Goal: Information Seeking & Learning: Learn about a topic

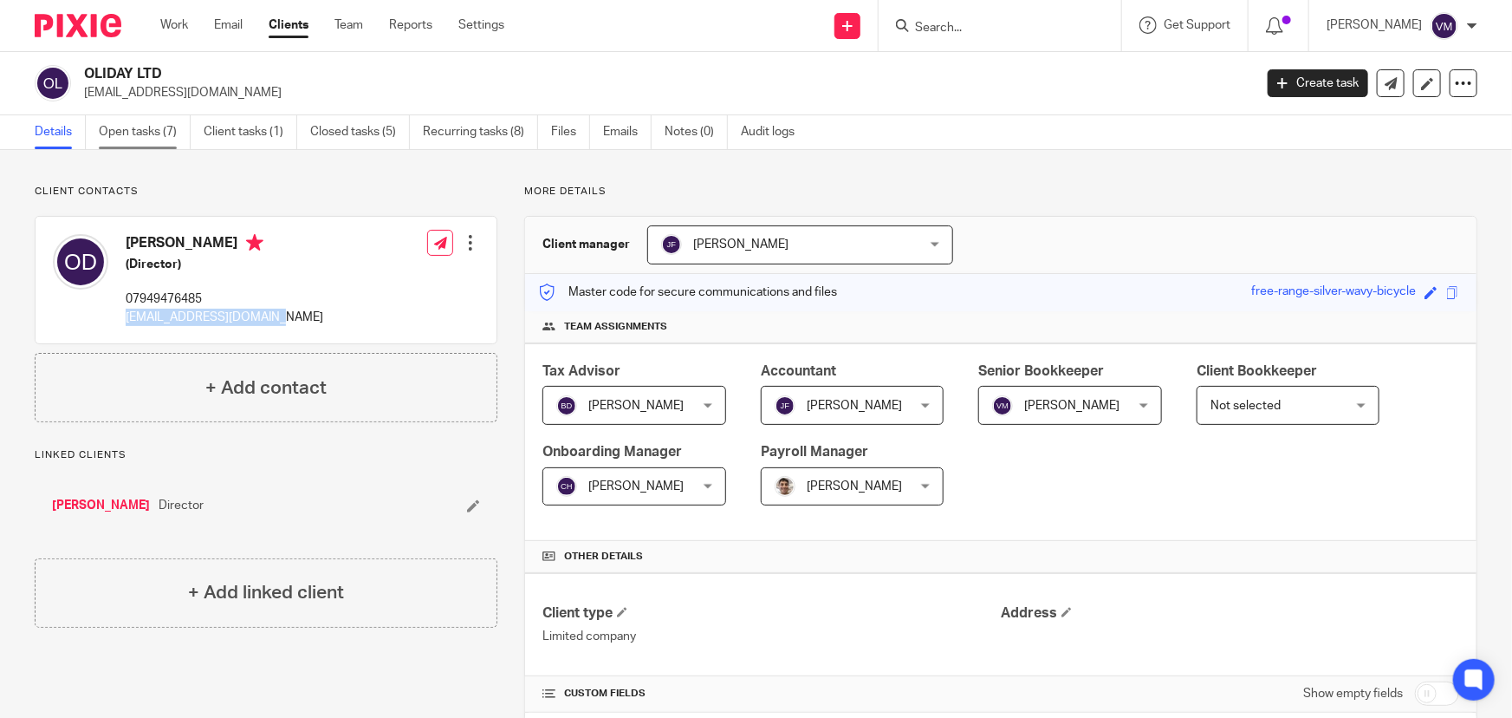
click at [140, 128] on link "Open tasks (7)" at bounding box center [145, 132] width 92 height 34
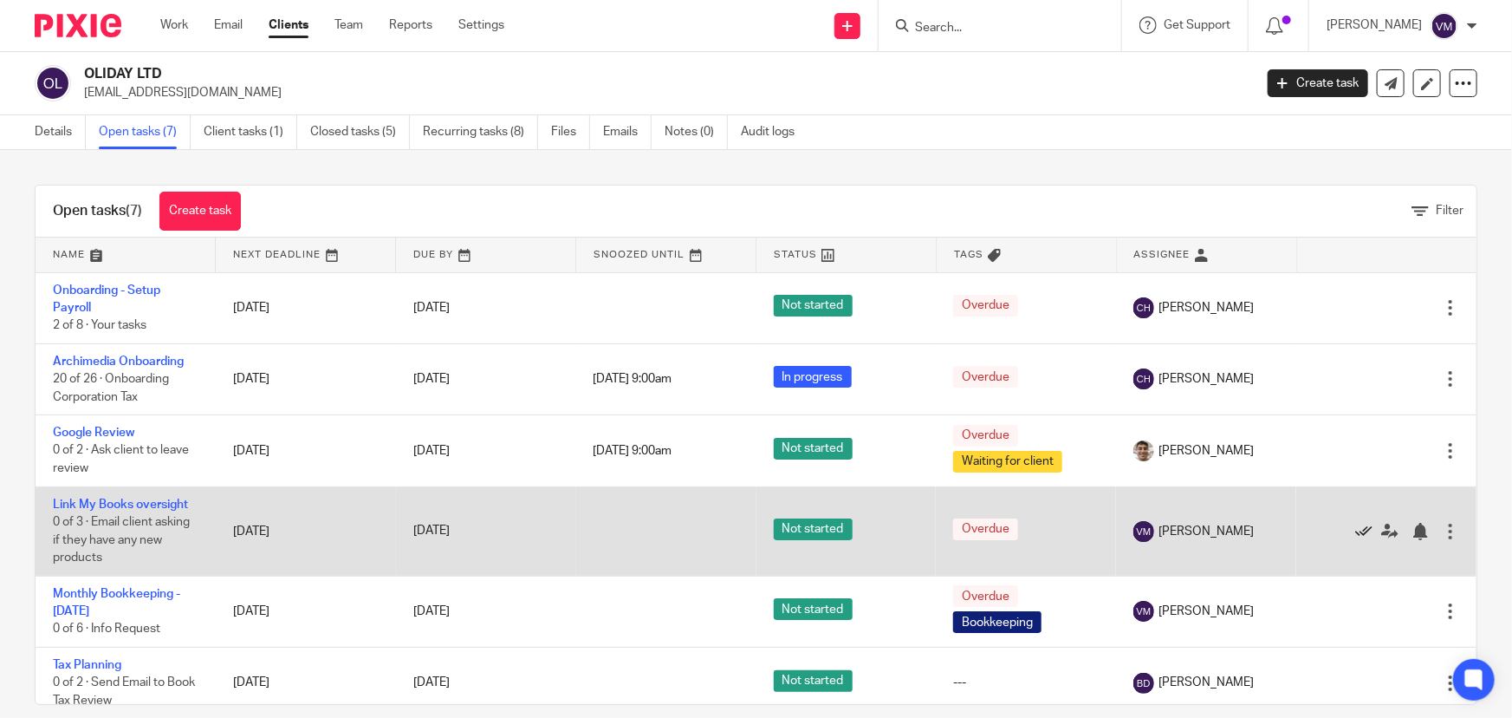
click at [1355, 524] on icon at bounding box center [1363, 531] width 17 height 17
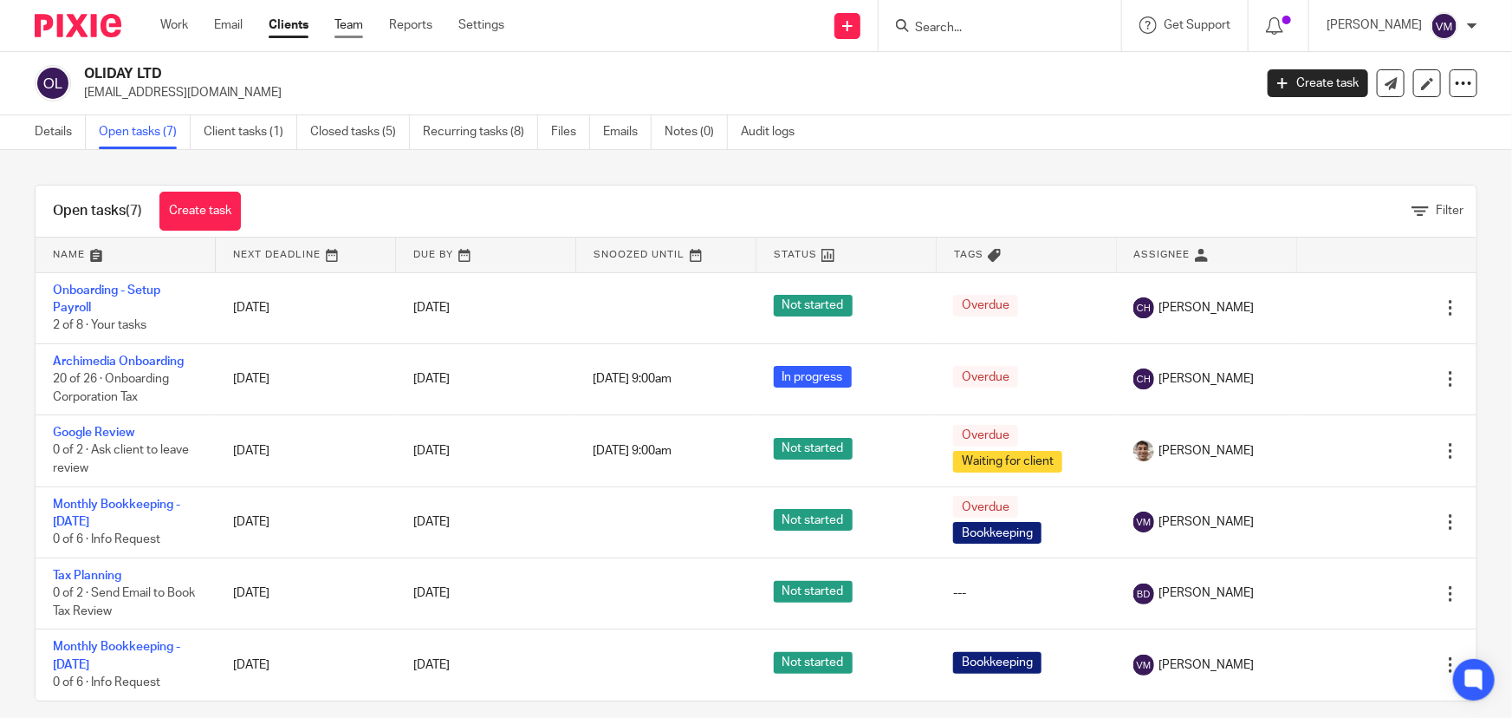
click at [354, 33] on link "Team" at bounding box center [349, 24] width 29 height 17
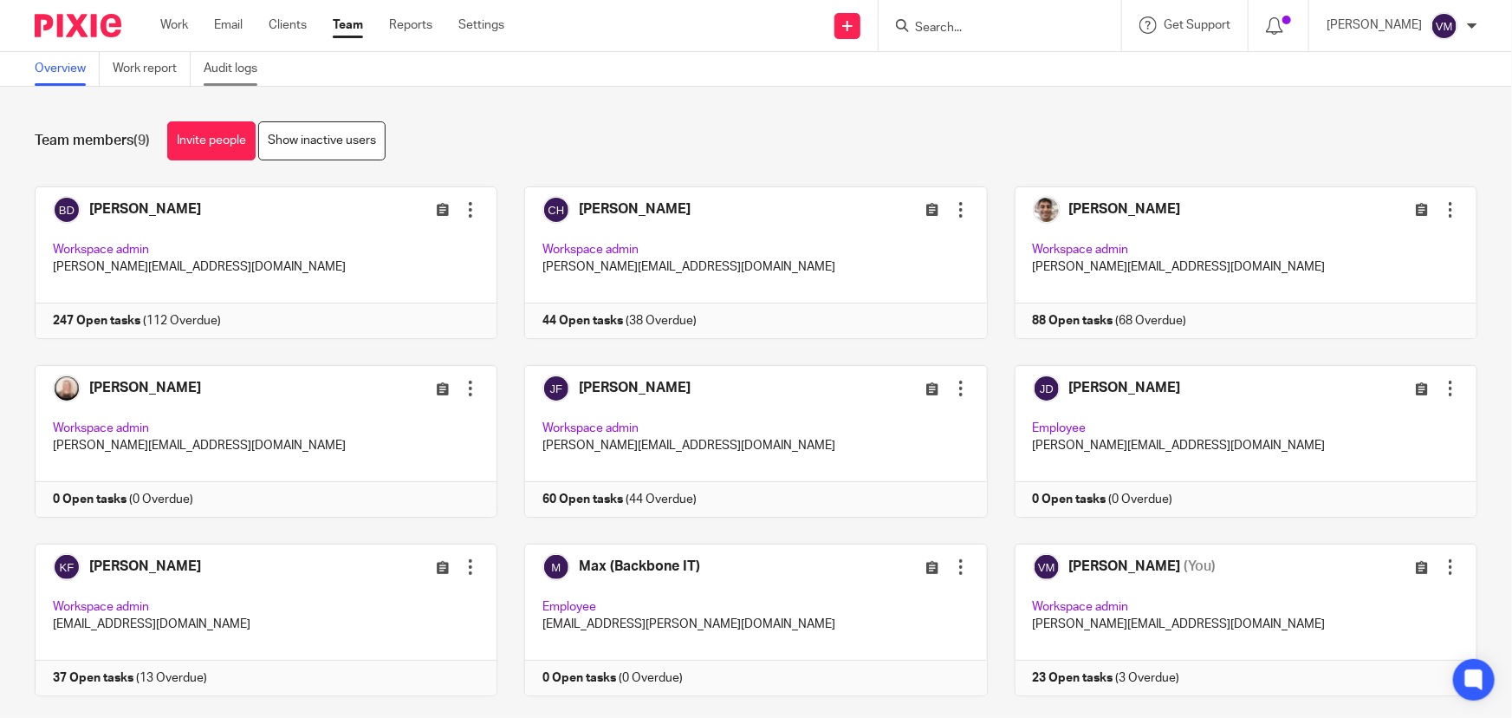
click at [235, 69] on link "Audit logs" at bounding box center [237, 69] width 67 height 34
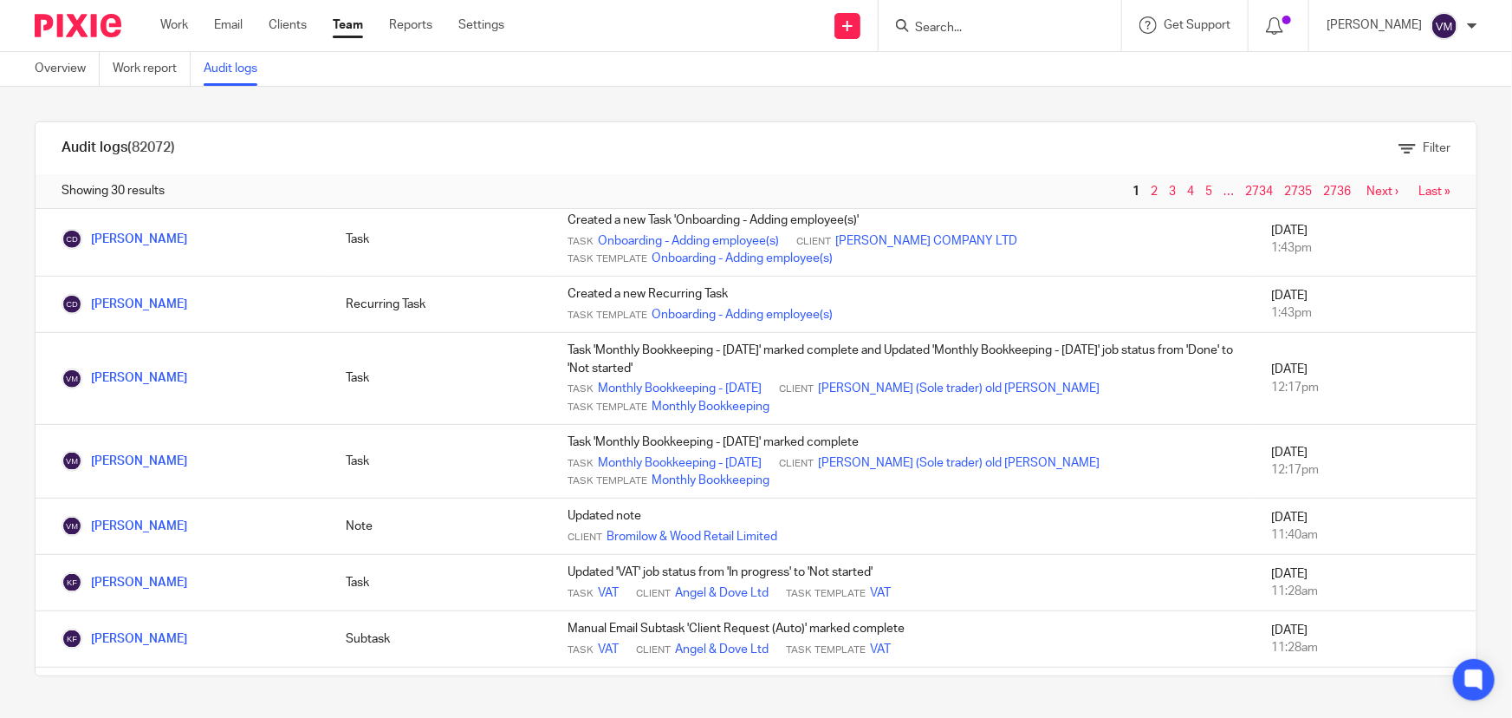
scroll to position [1023, 0]
click at [947, 32] on input "Search" at bounding box center [991, 29] width 156 height 16
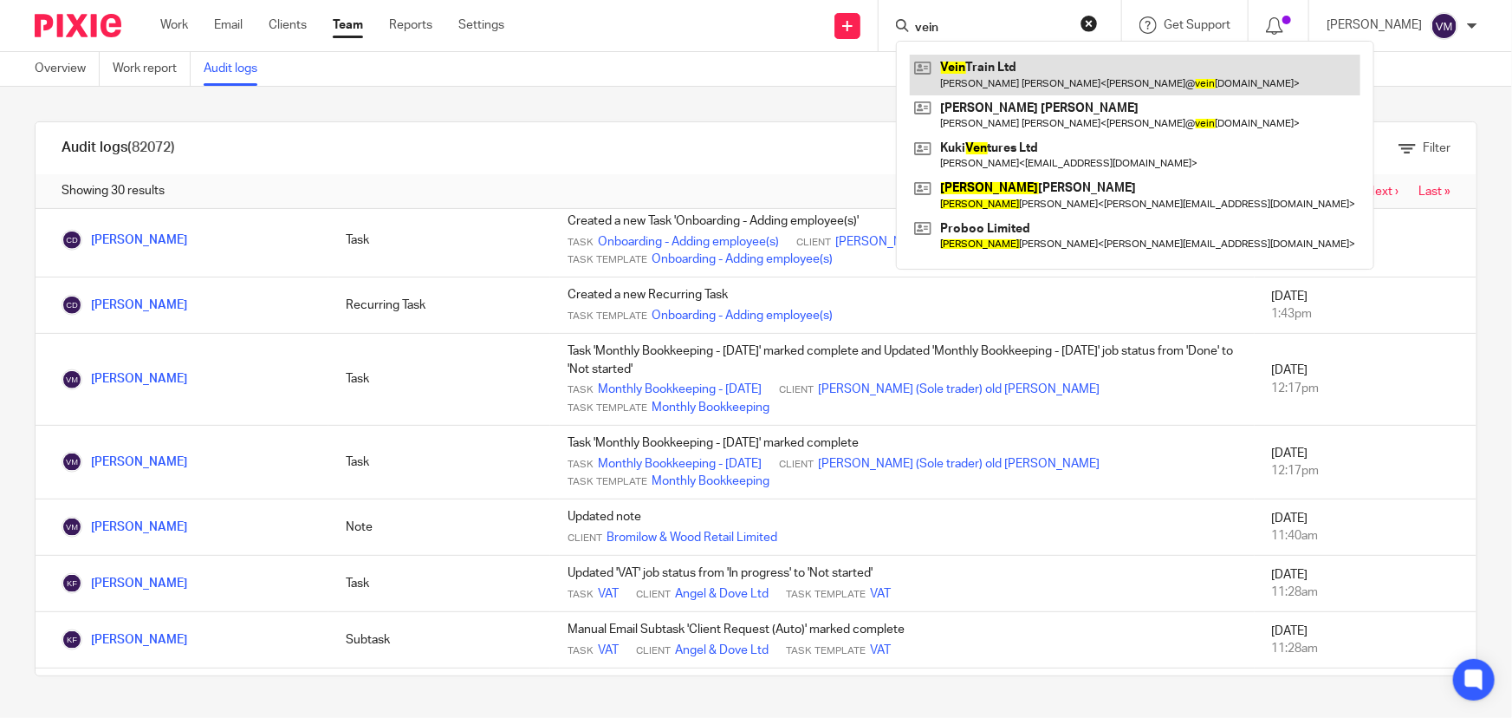
type input "vein"
click at [1003, 69] on link at bounding box center [1135, 75] width 451 height 40
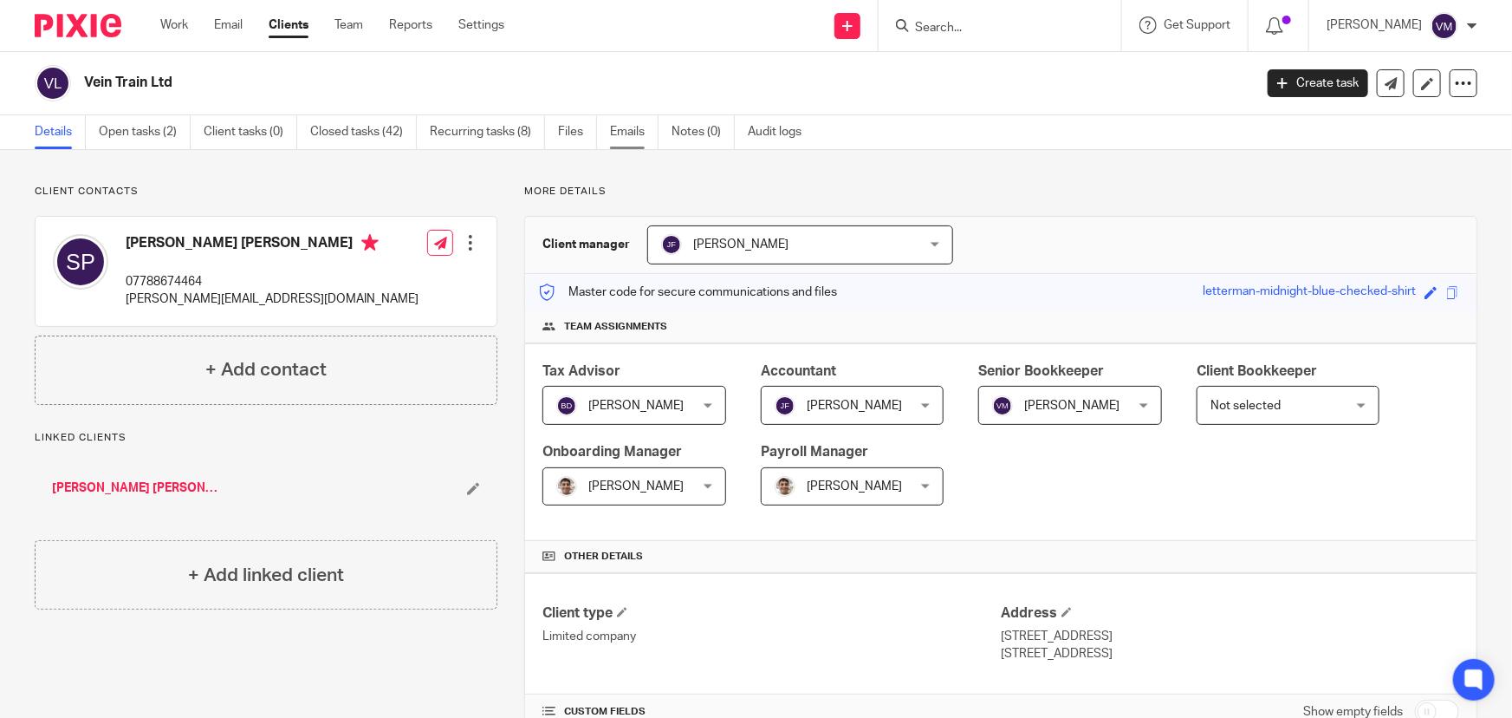
click at [627, 129] on link "Emails" at bounding box center [634, 132] width 49 height 34
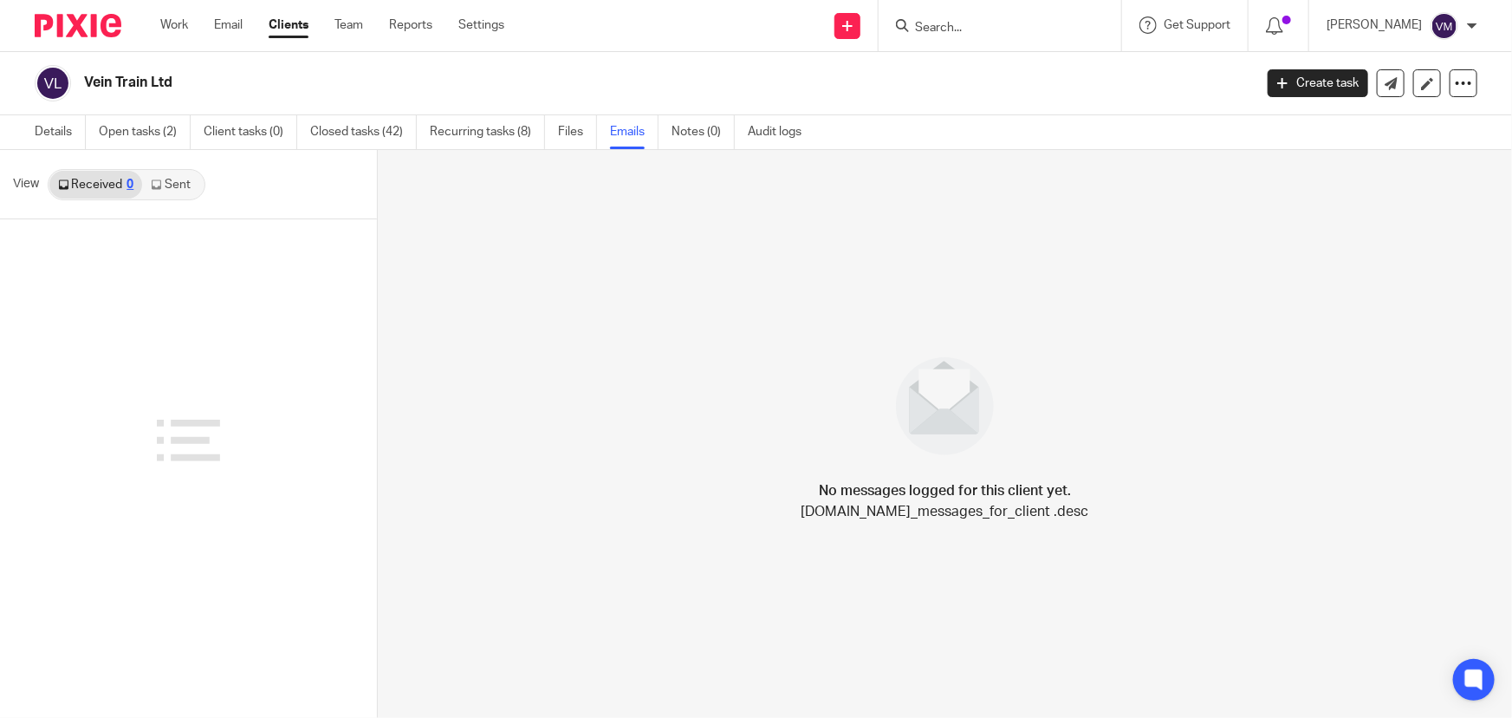
click at [178, 179] on link "Sent" at bounding box center [172, 185] width 61 height 28
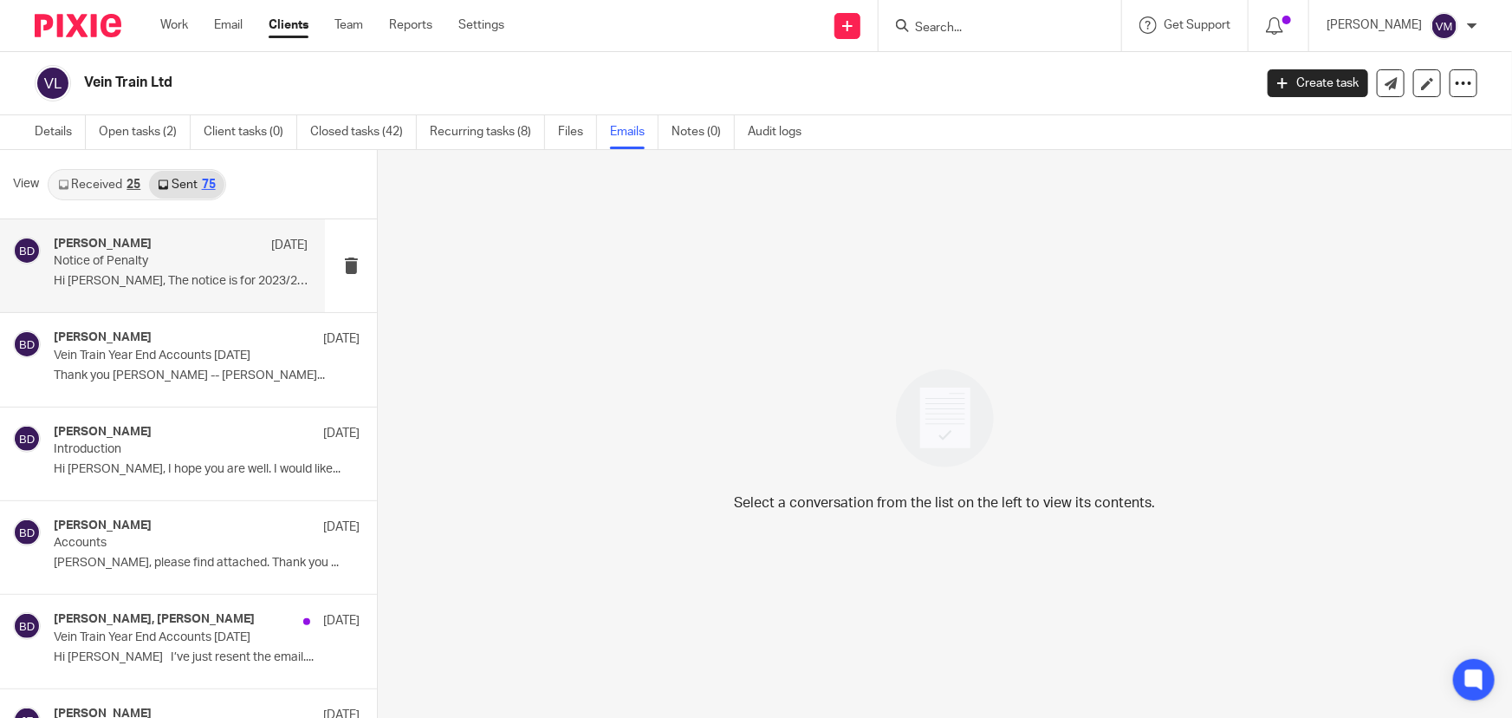
click at [135, 263] on p "Notice of Penalty" at bounding box center [156, 261] width 204 height 15
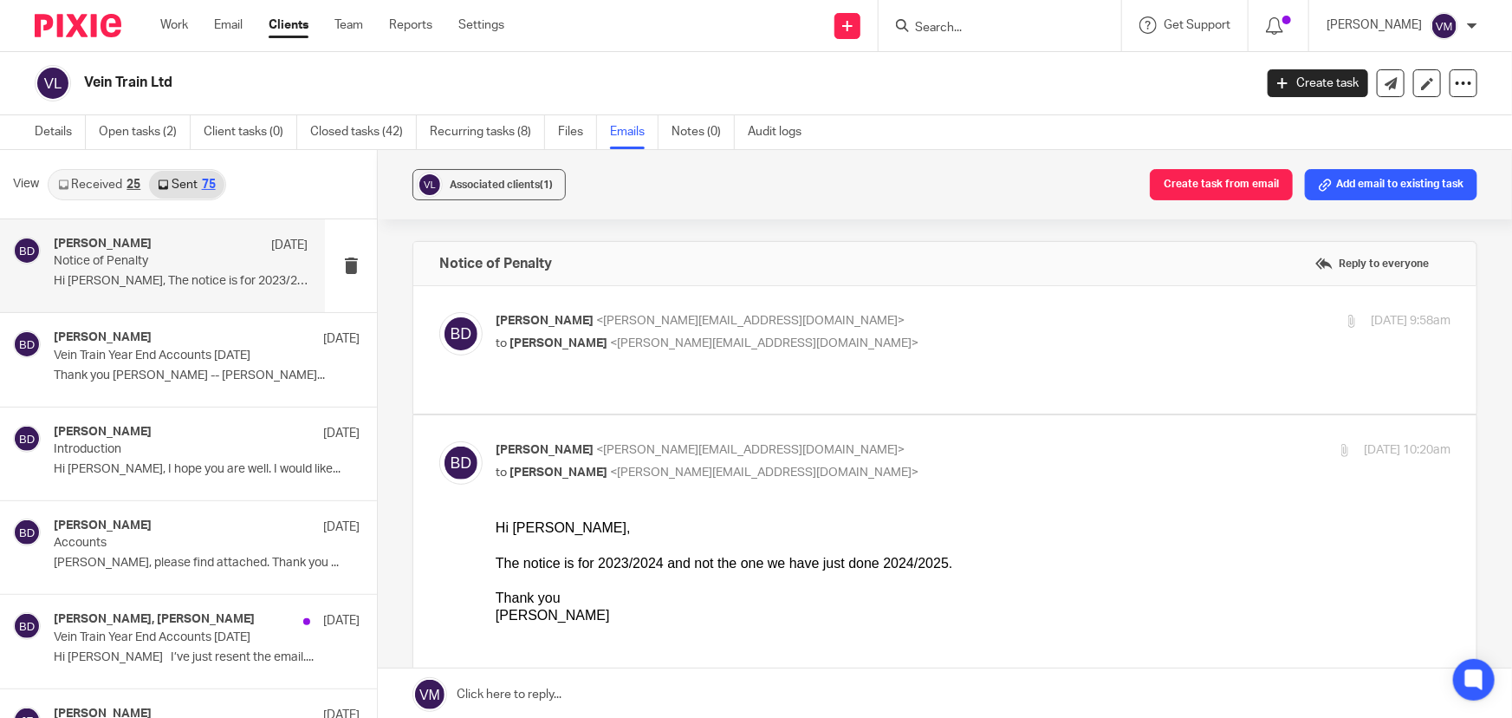
click at [944, 322] on p "Barbara Demtriou <barbara@archimediaaccounts.co.uk>" at bounding box center [814, 321] width 637 height 18
checkbox input "true"
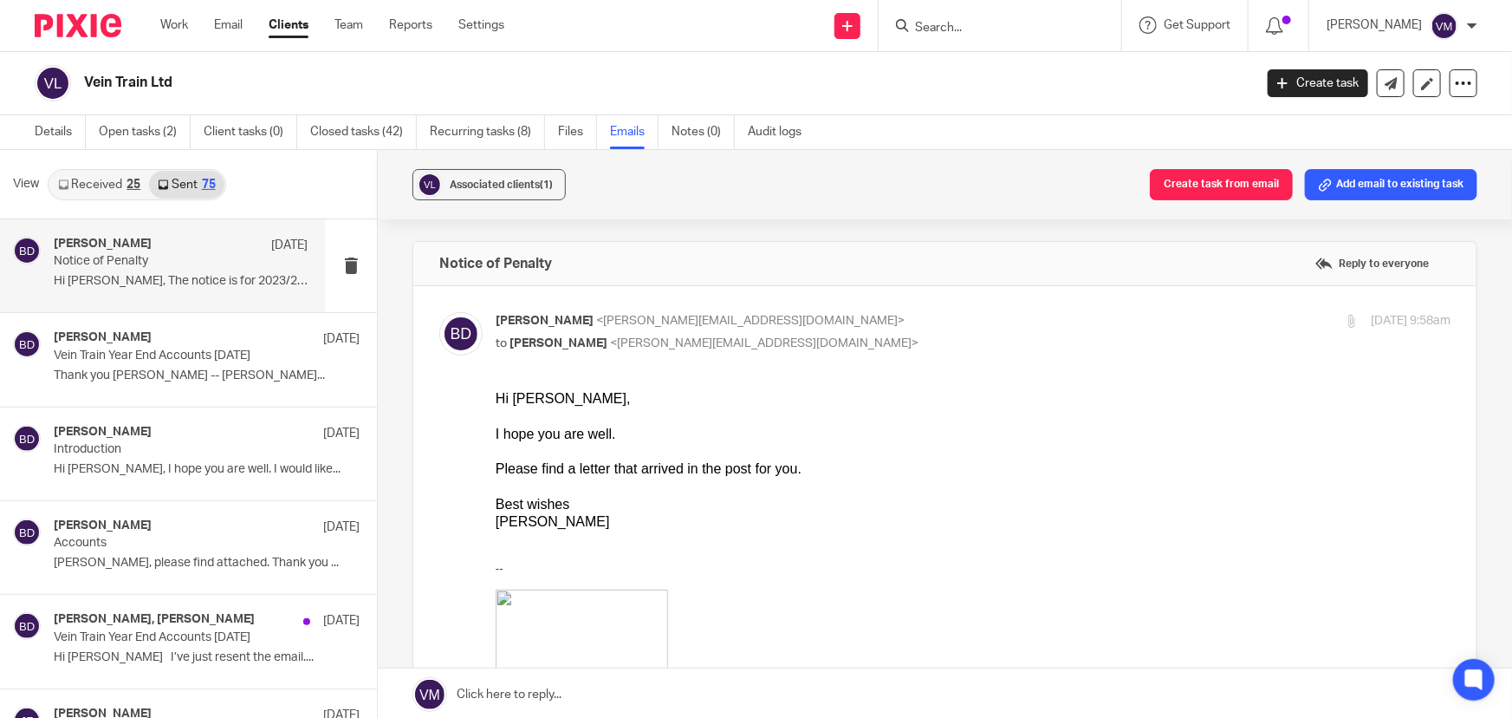
click at [81, 159] on div "View Received 25 Sent 75" at bounding box center [188, 184] width 377 height 69
click at [87, 173] on link "Received 25" at bounding box center [99, 185] width 100 height 28
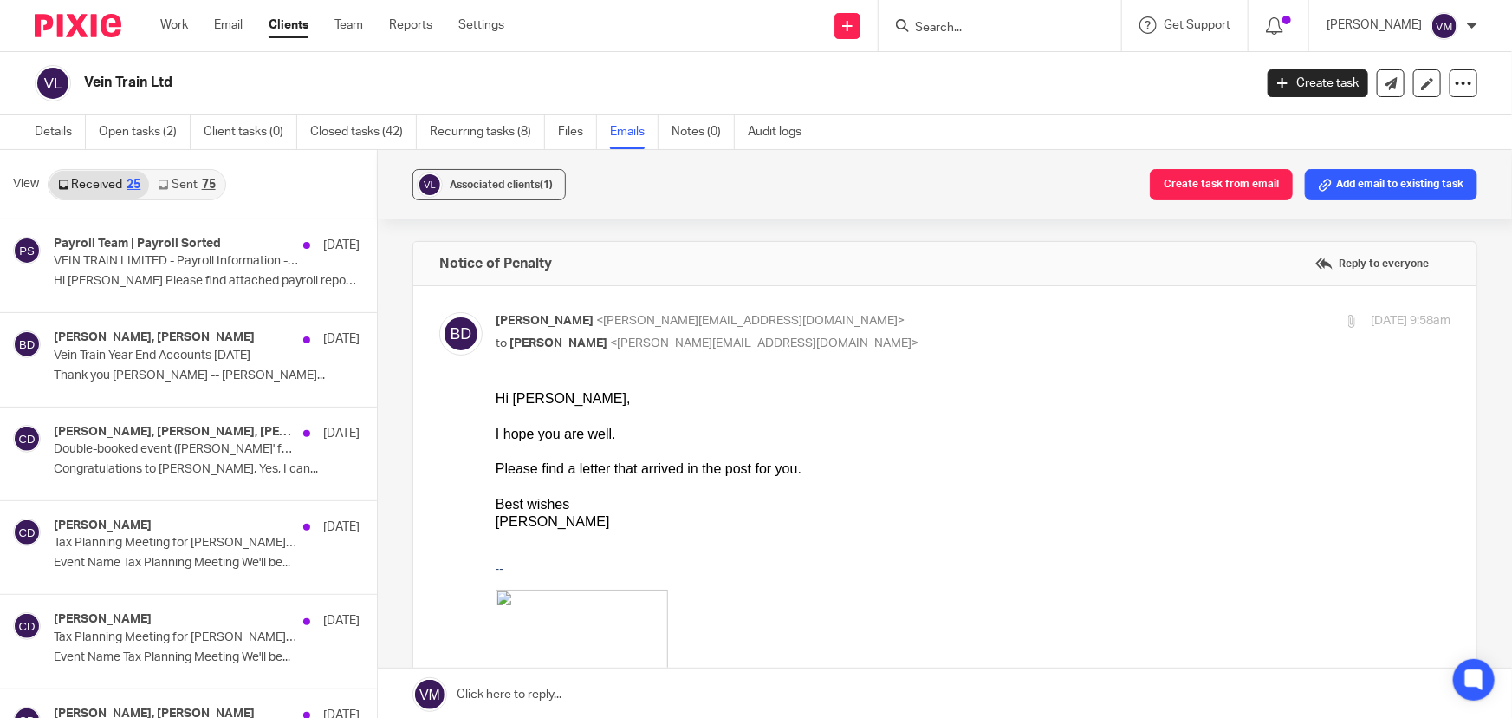
scroll to position [2, 0]
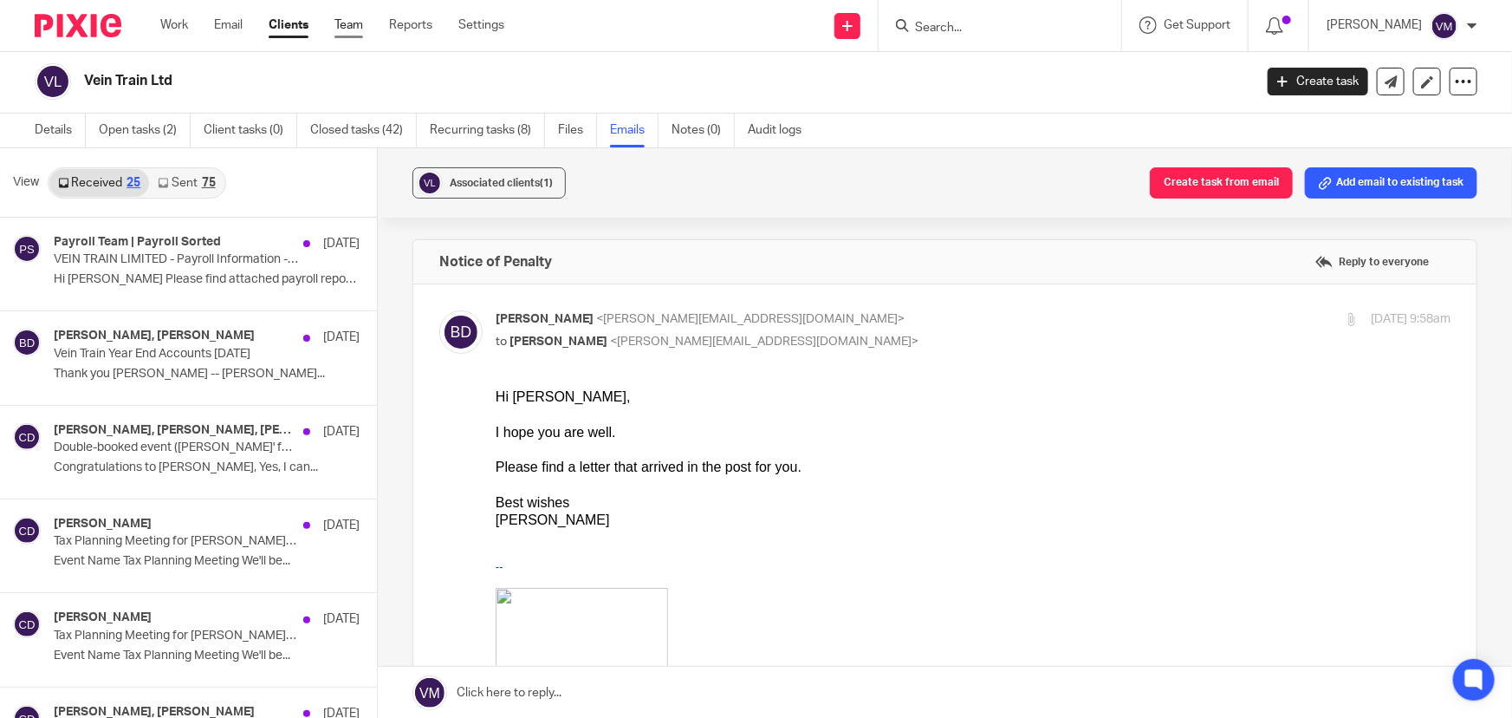
click at [354, 25] on link "Team" at bounding box center [349, 24] width 29 height 17
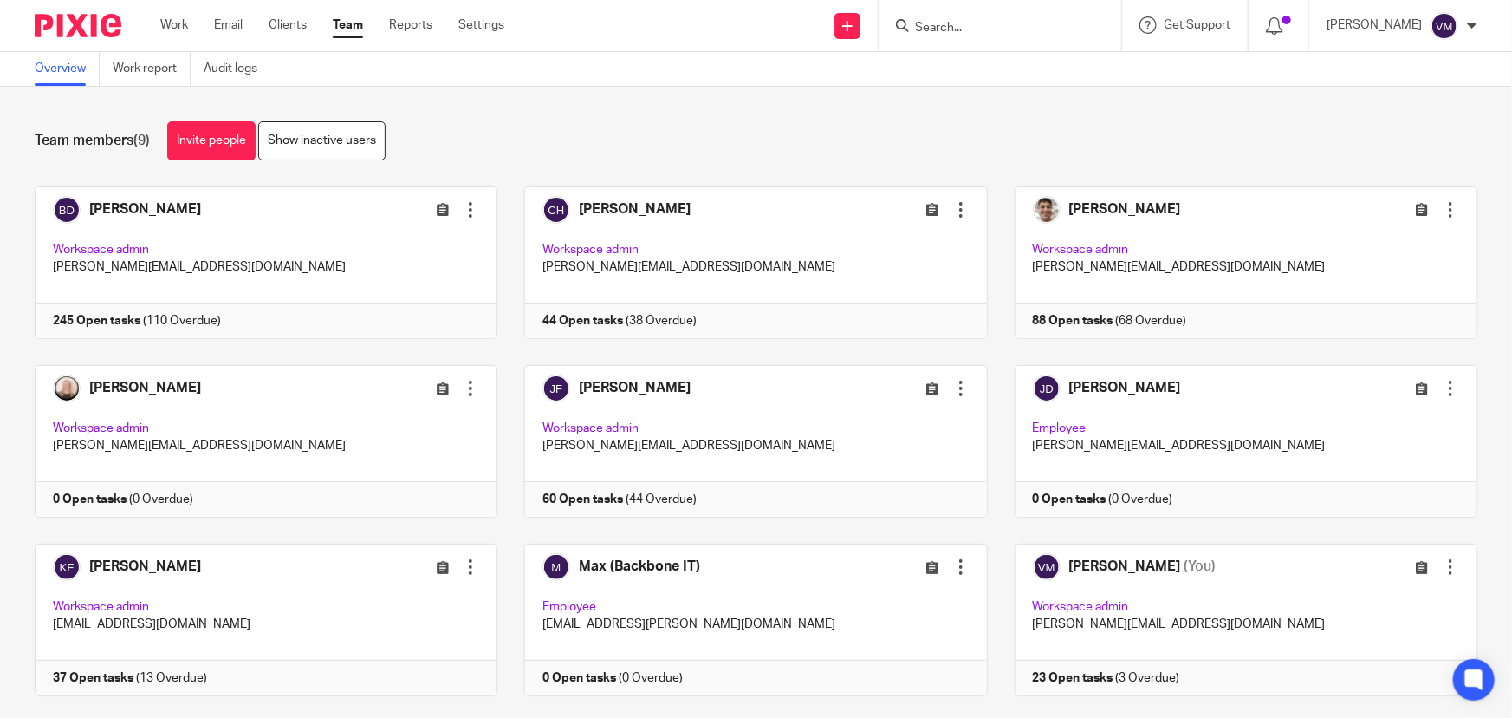
click at [955, 22] on input "Search" at bounding box center [991, 29] width 156 height 16
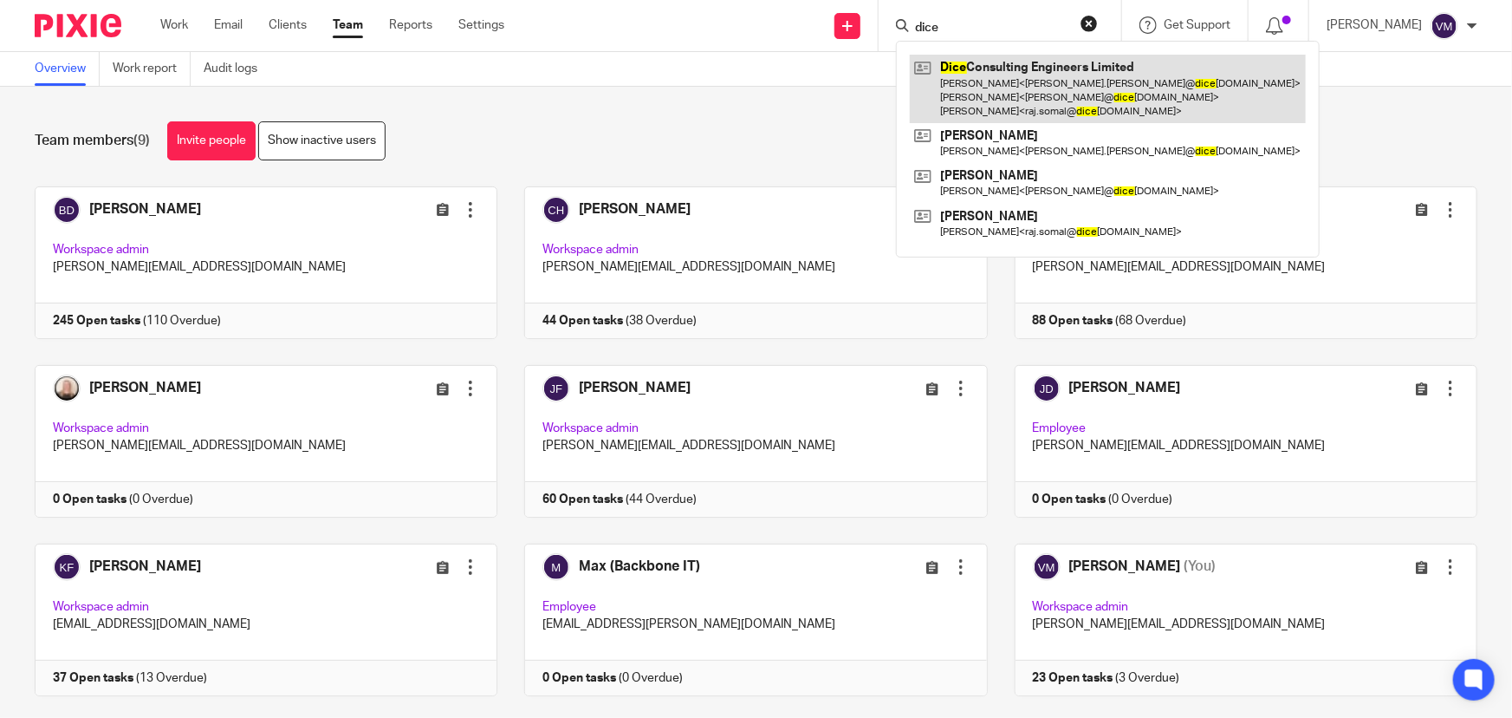
type input "dice"
click at [1074, 104] on link at bounding box center [1108, 89] width 396 height 68
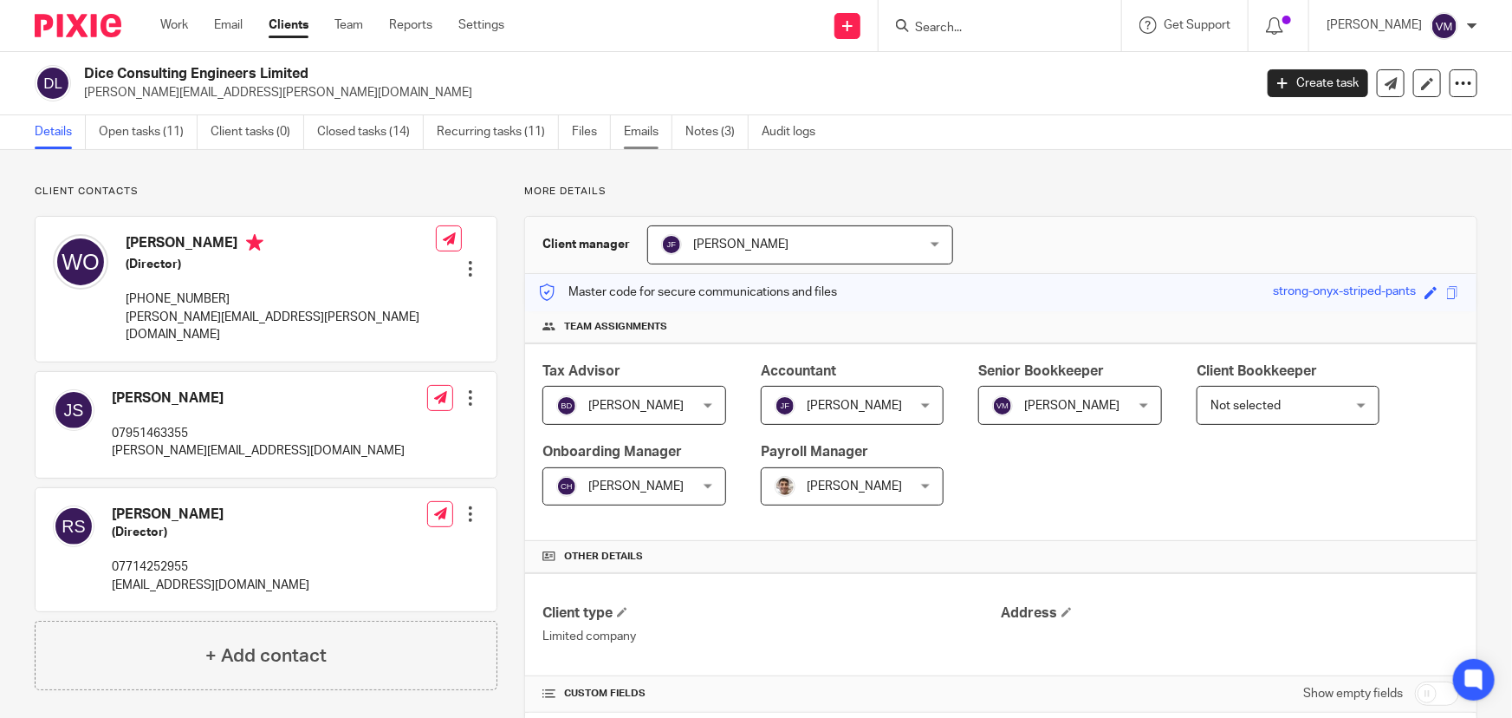
click at [640, 128] on link "Emails" at bounding box center [648, 132] width 49 height 34
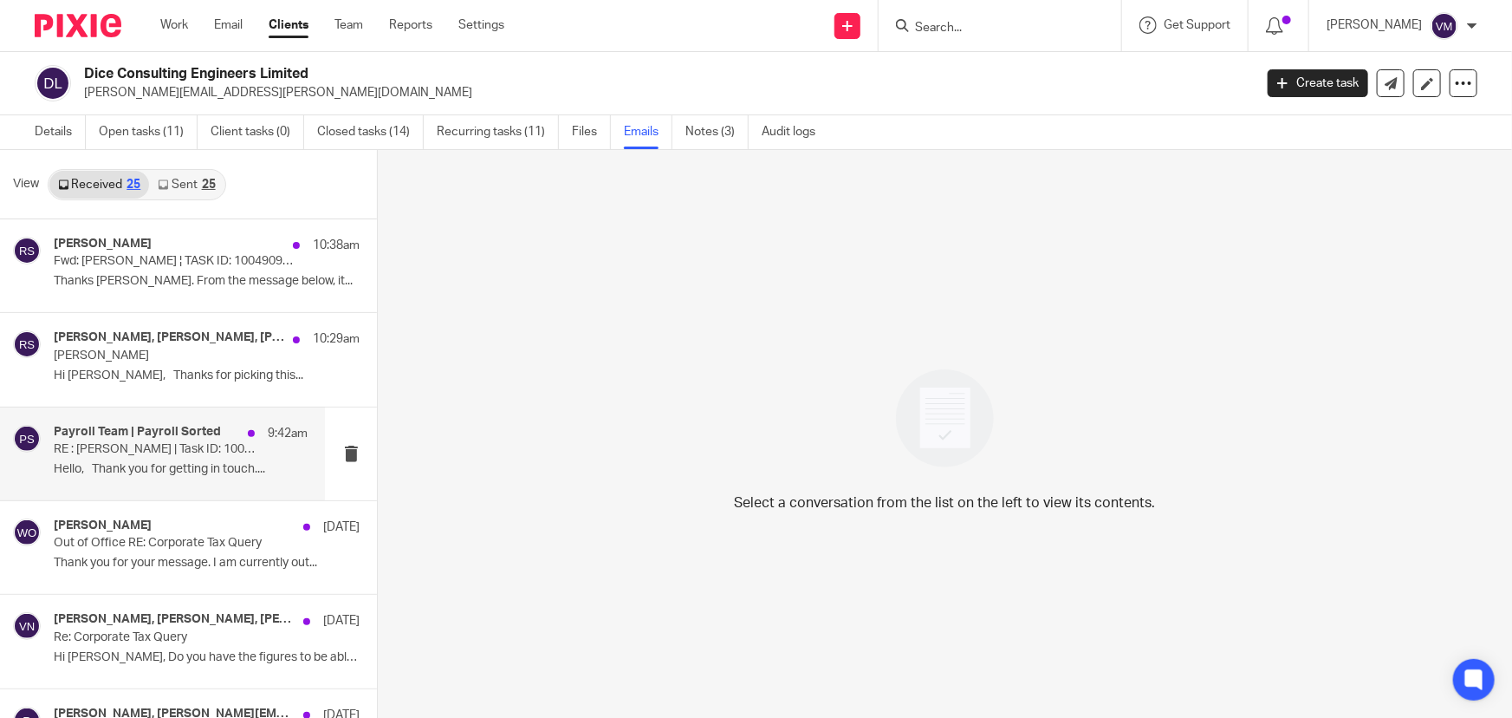
click at [161, 455] on p "RE : [PERSON_NAME] | Task ID: 10049095318" at bounding box center [156, 449] width 204 height 15
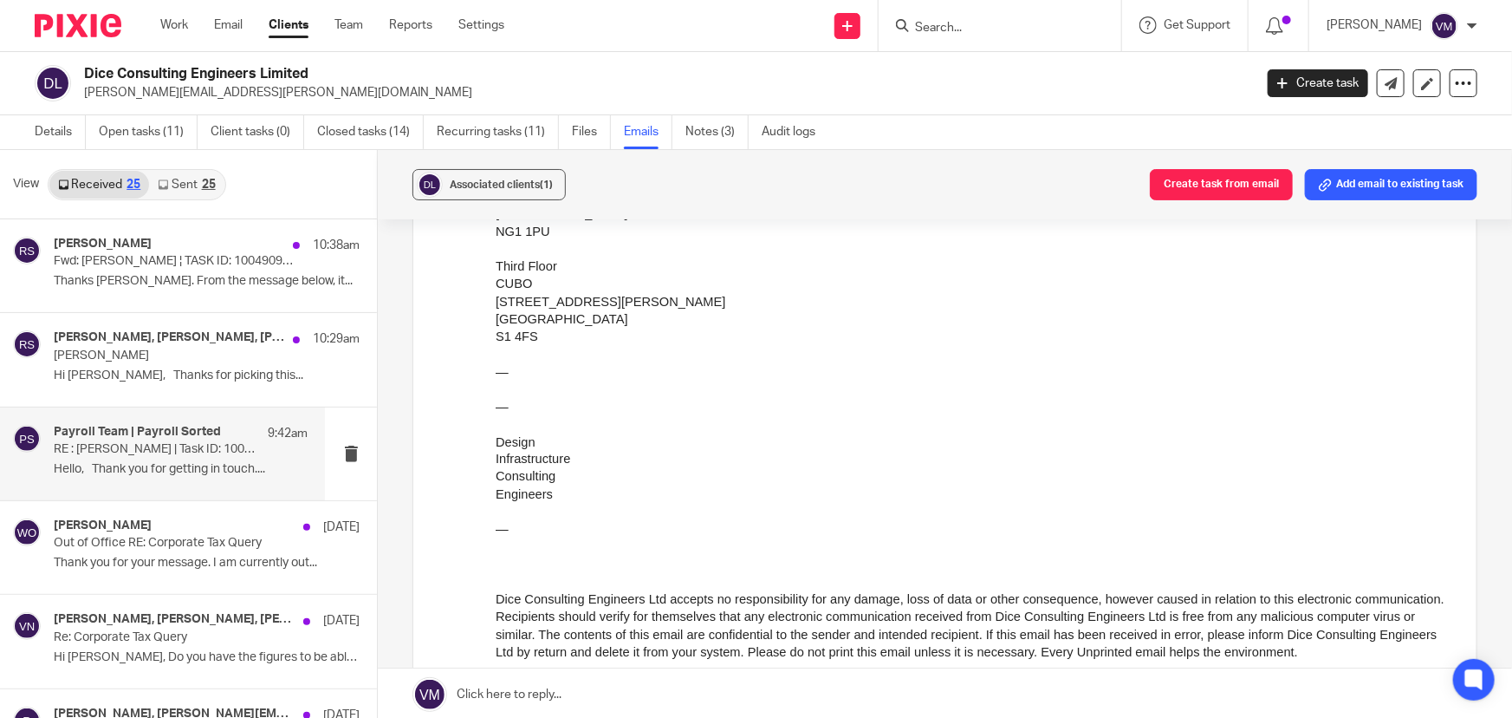
scroll to position [1339, 0]
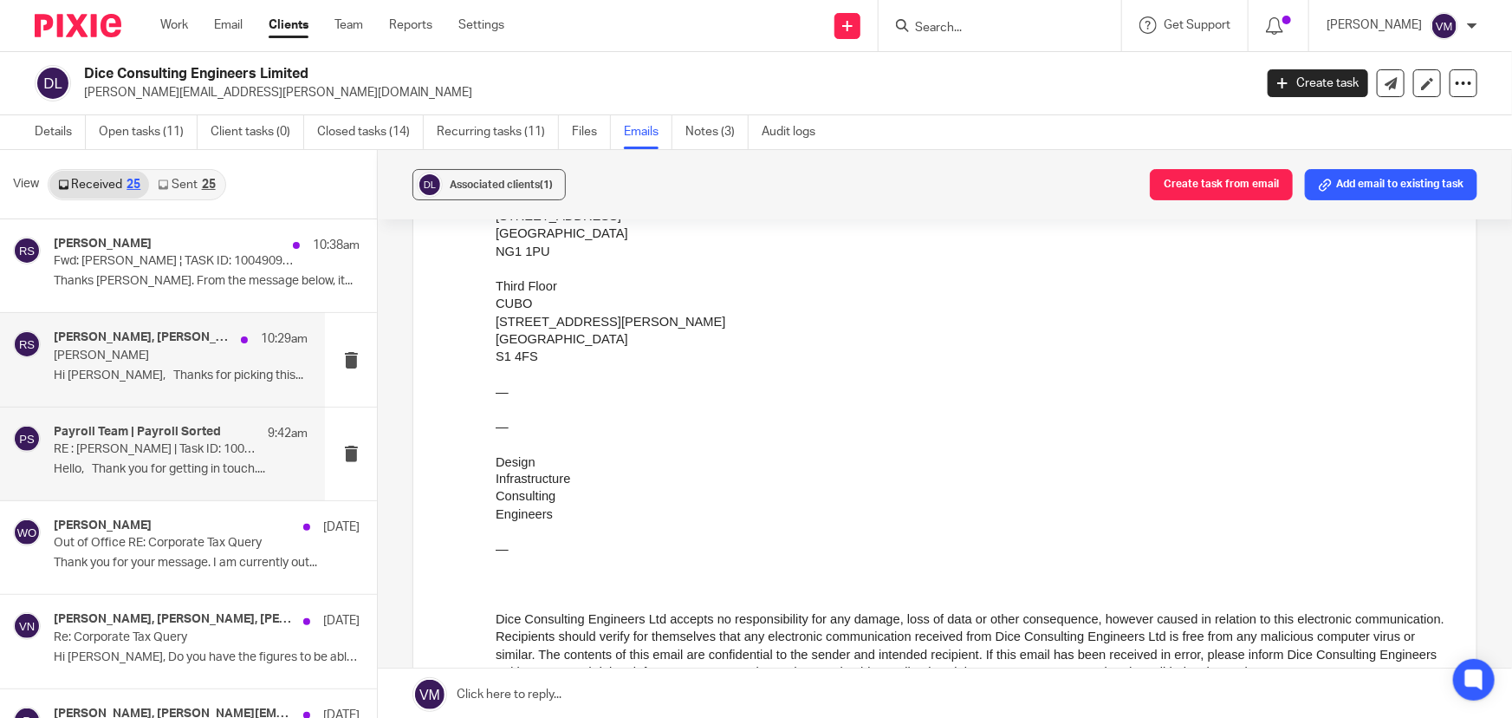
click at [133, 368] on p "Hi Chris, Thanks for picking this..." at bounding box center [181, 375] width 254 height 15
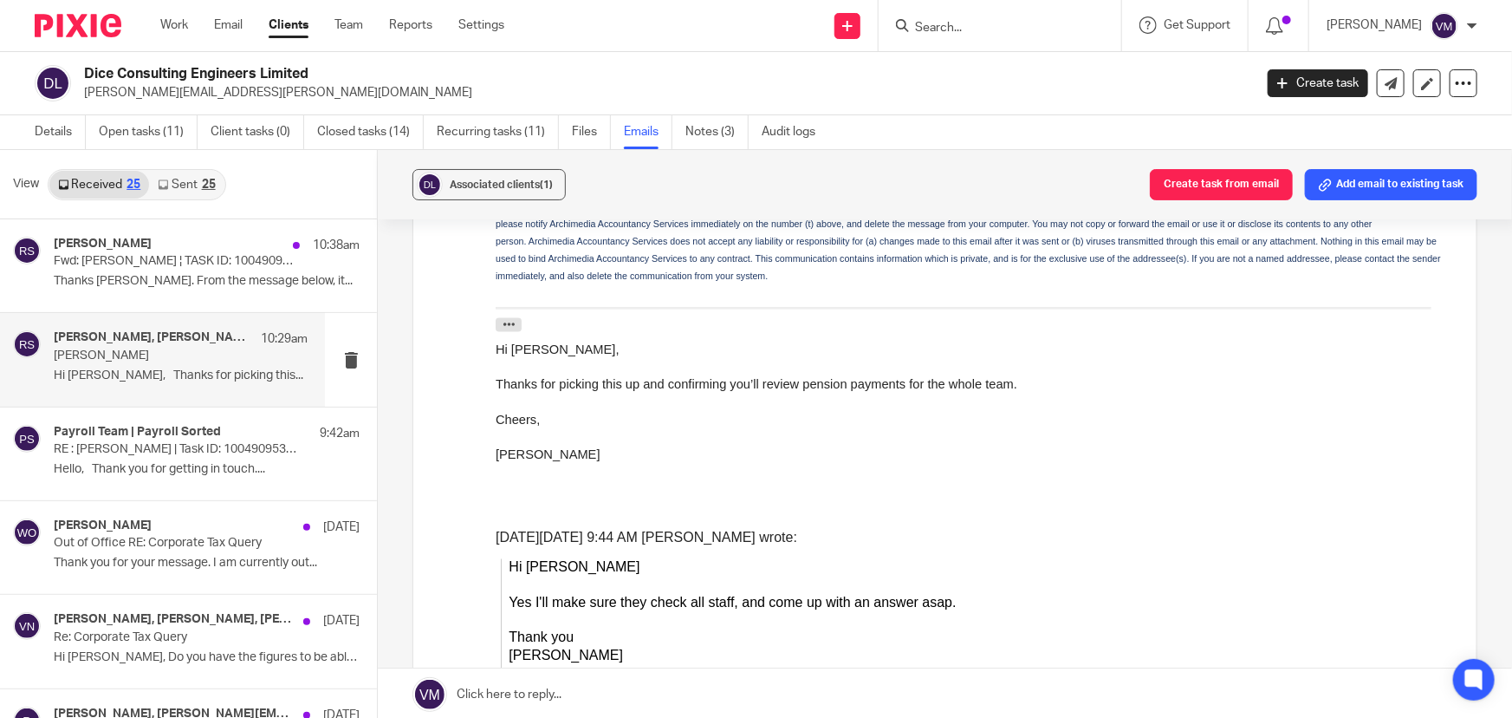
scroll to position [0, 0]
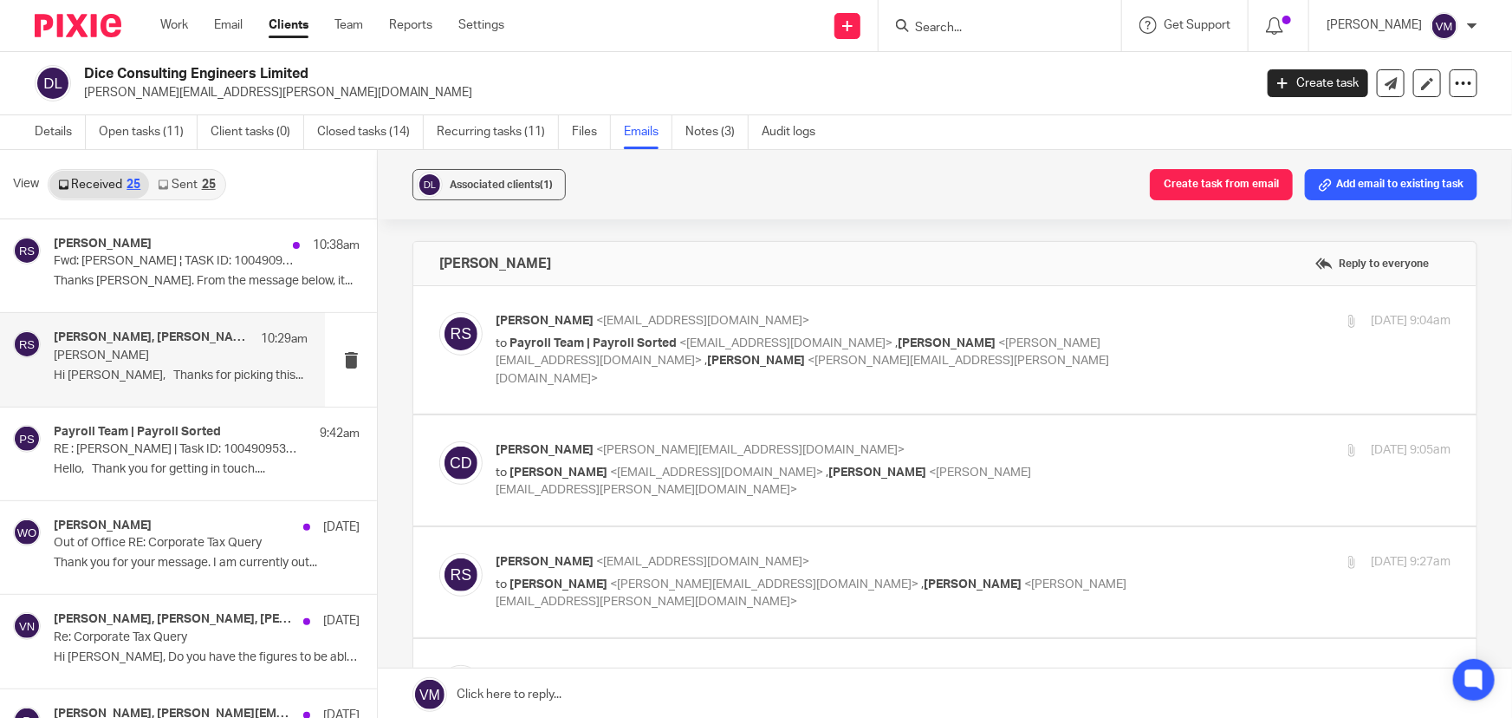
click at [1133, 441] on div "15 Sep 2025 9:05am" at bounding box center [1292, 450] width 318 height 18
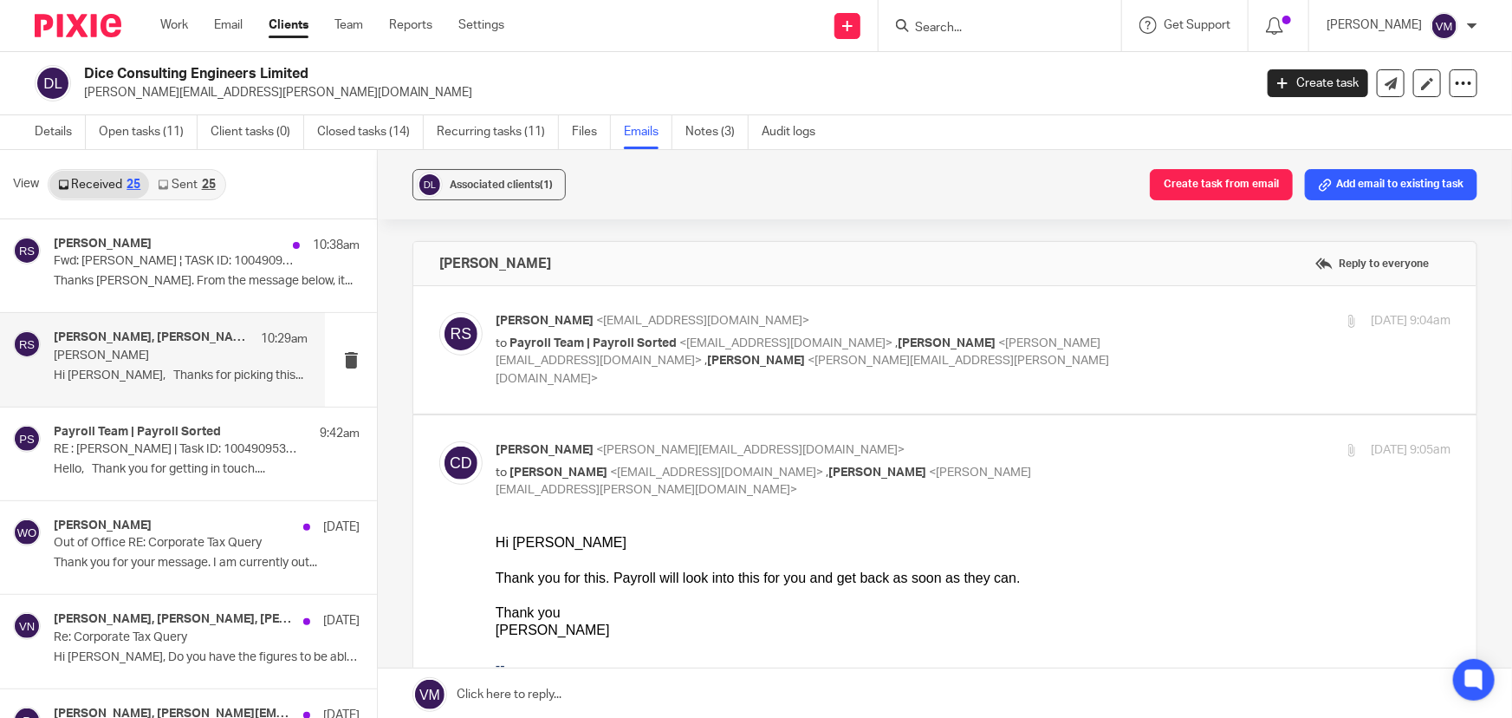
click at [1133, 441] on div "15 Sep 2025 9:05am" at bounding box center [1292, 450] width 318 height 18
checkbox input "false"
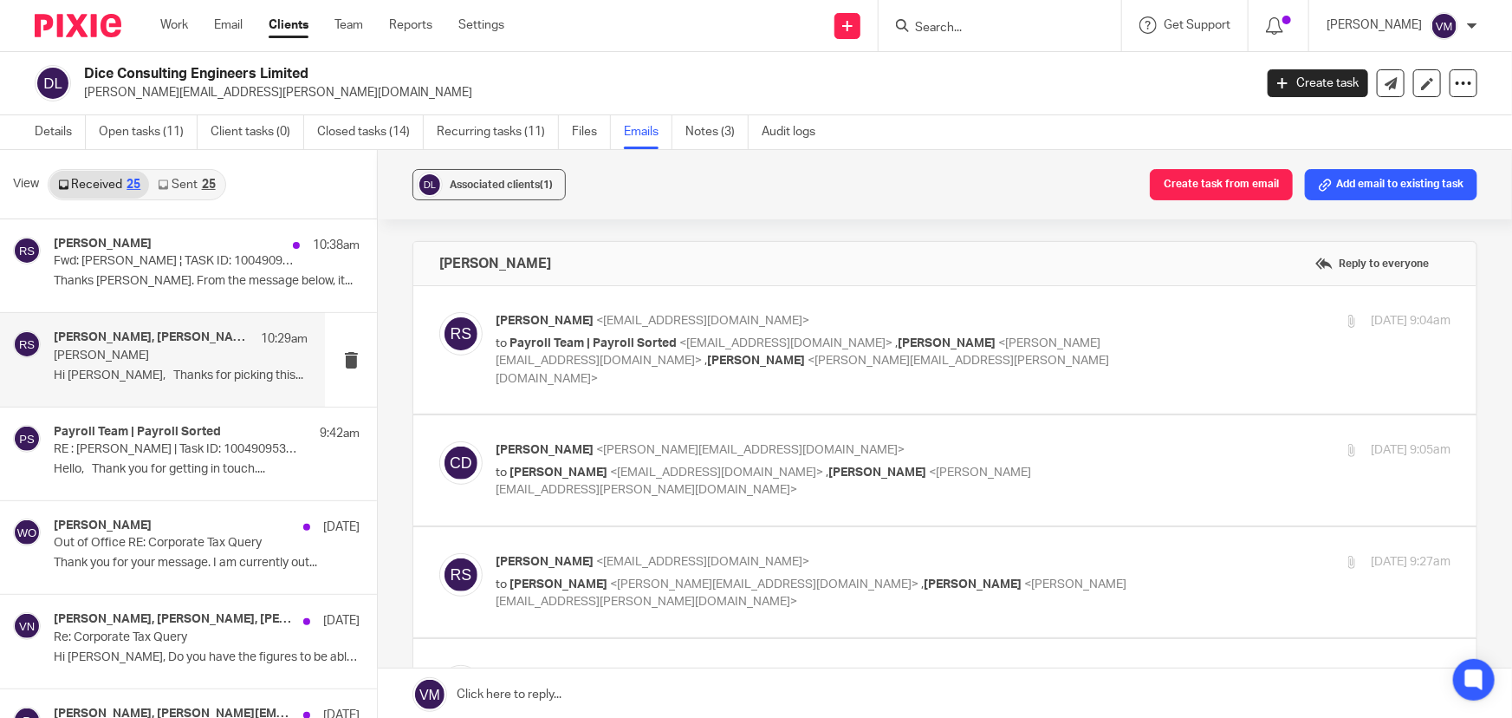
scroll to position [78, 0]
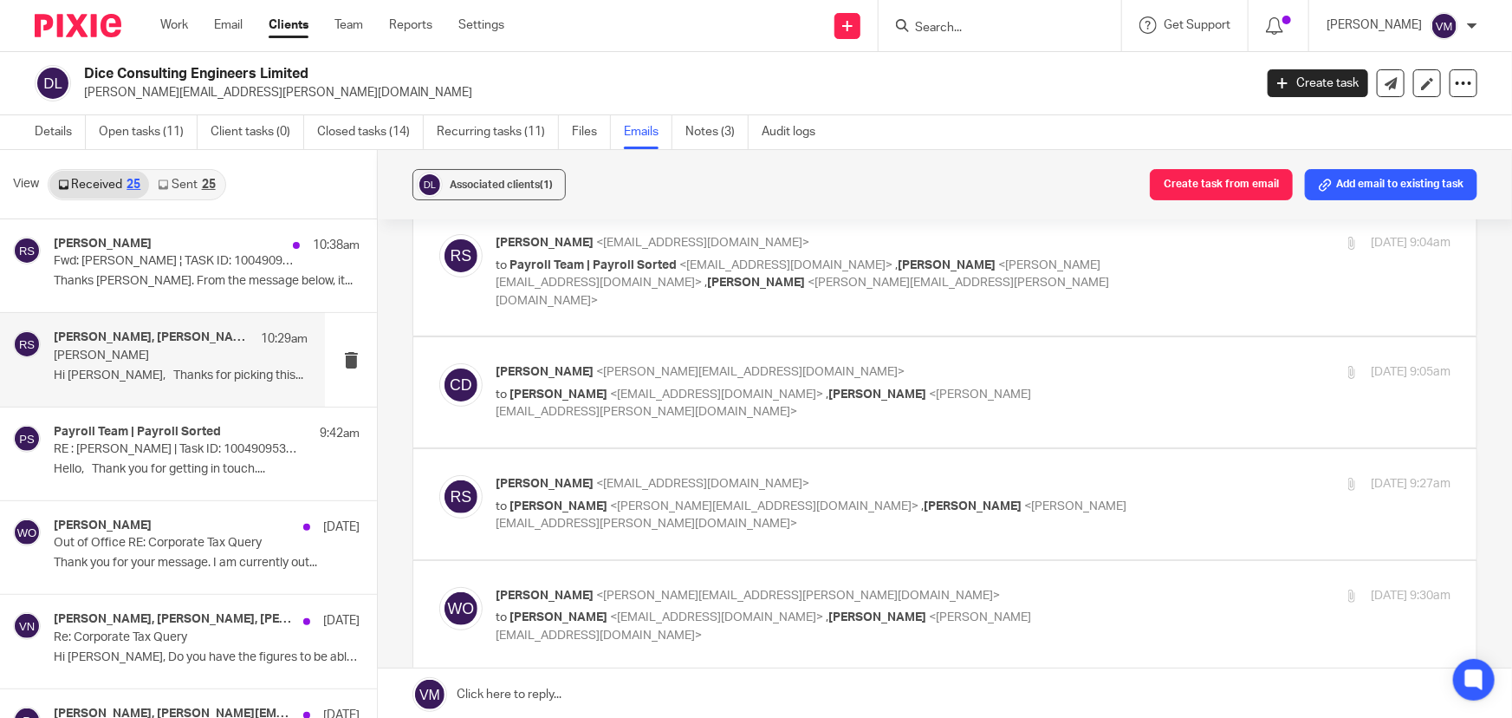
click at [1134, 449] on label at bounding box center [944, 504] width 1063 height 110
click at [439, 474] on input "checkbox" at bounding box center [439, 474] width 1 height 1
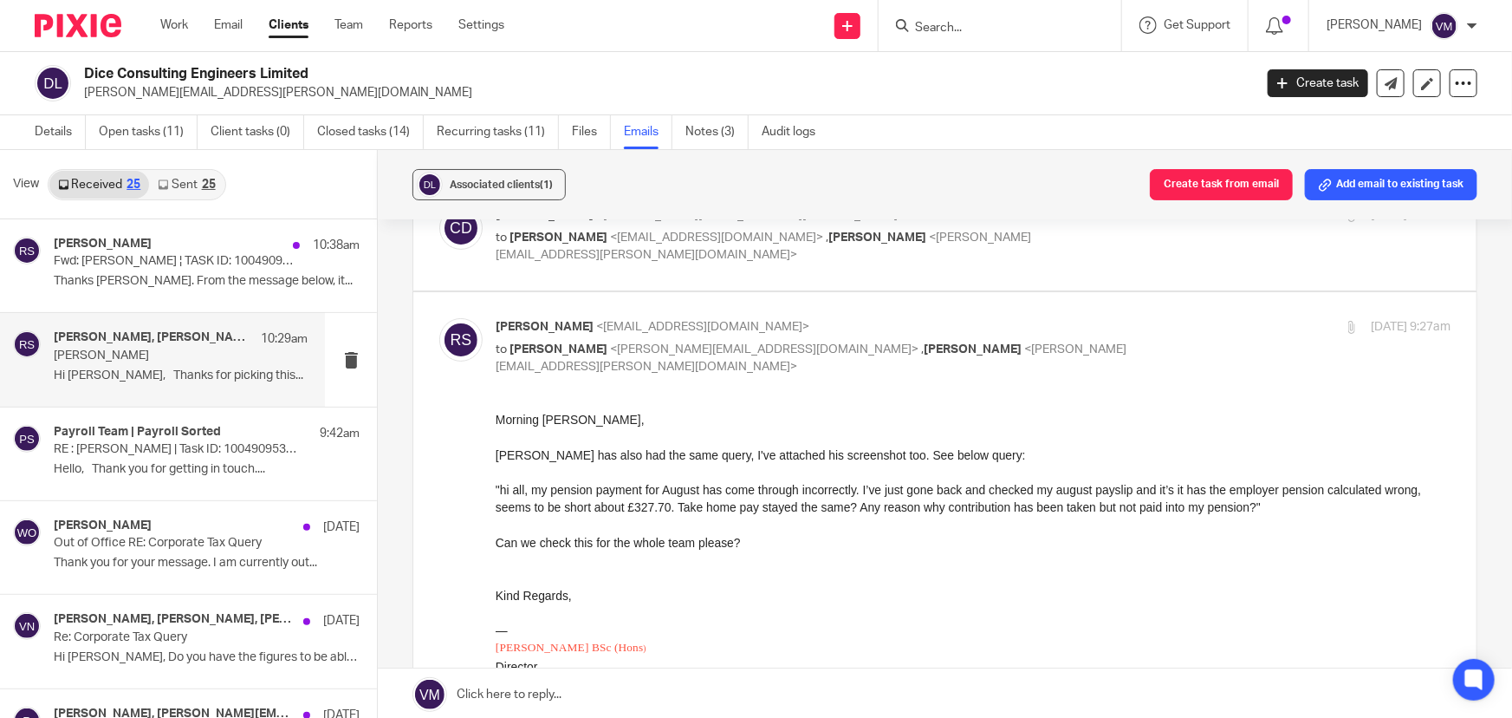
scroll to position [236, 0]
click at [1164, 317] on div "15 Sep 2025 9:27am" at bounding box center [1292, 326] width 318 height 18
checkbox input "false"
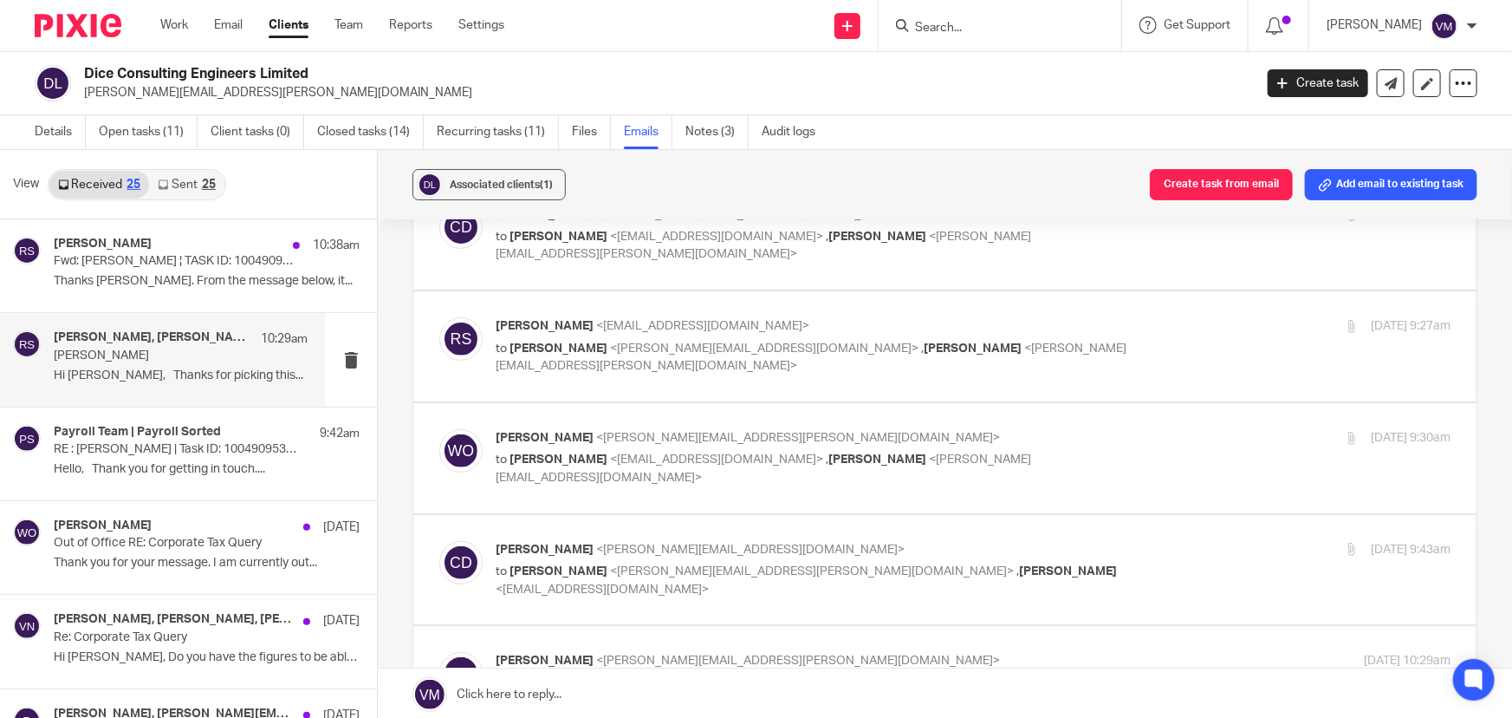
click at [1138, 429] on div "15 Sep 2025 9:30am" at bounding box center [1292, 438] width 318 height 18
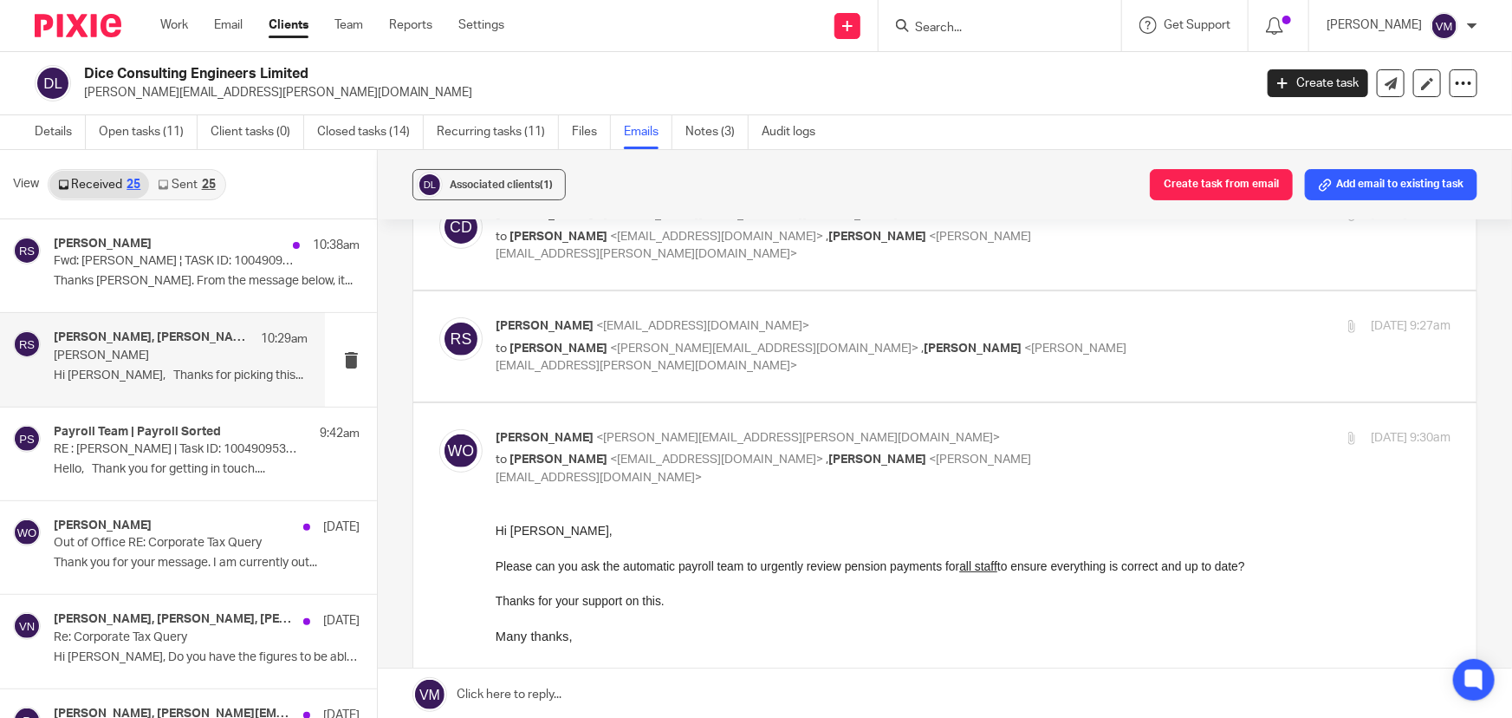
scroll to position [0, 0]
click at [1140, 429] on div "15 Sep 2025 9:30am" at bounding box center [1292, 438] width 318 height 18
checkbox input "false"
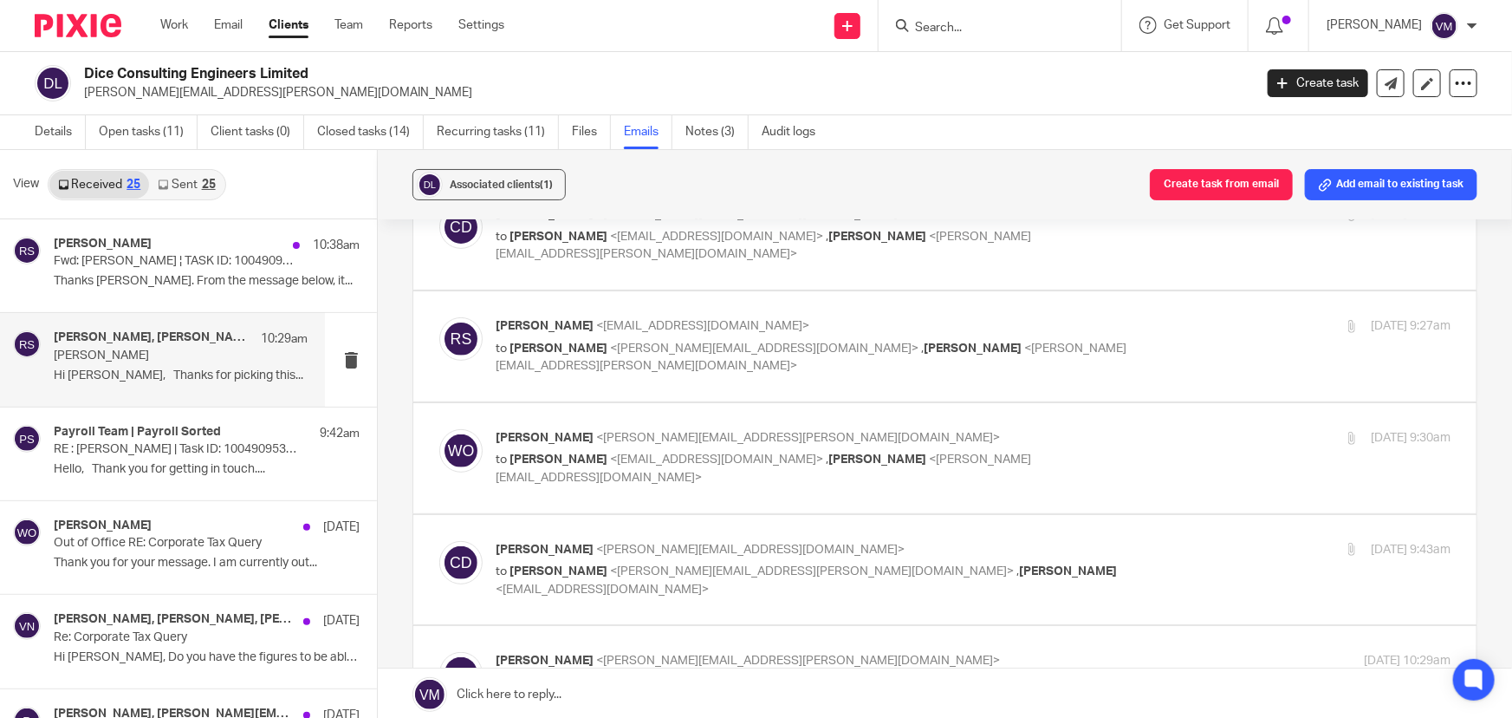
click at [1135, 541] on div "15 Sep 2025 9:43am" at bounding box center [1292, 550] width 318 height 18
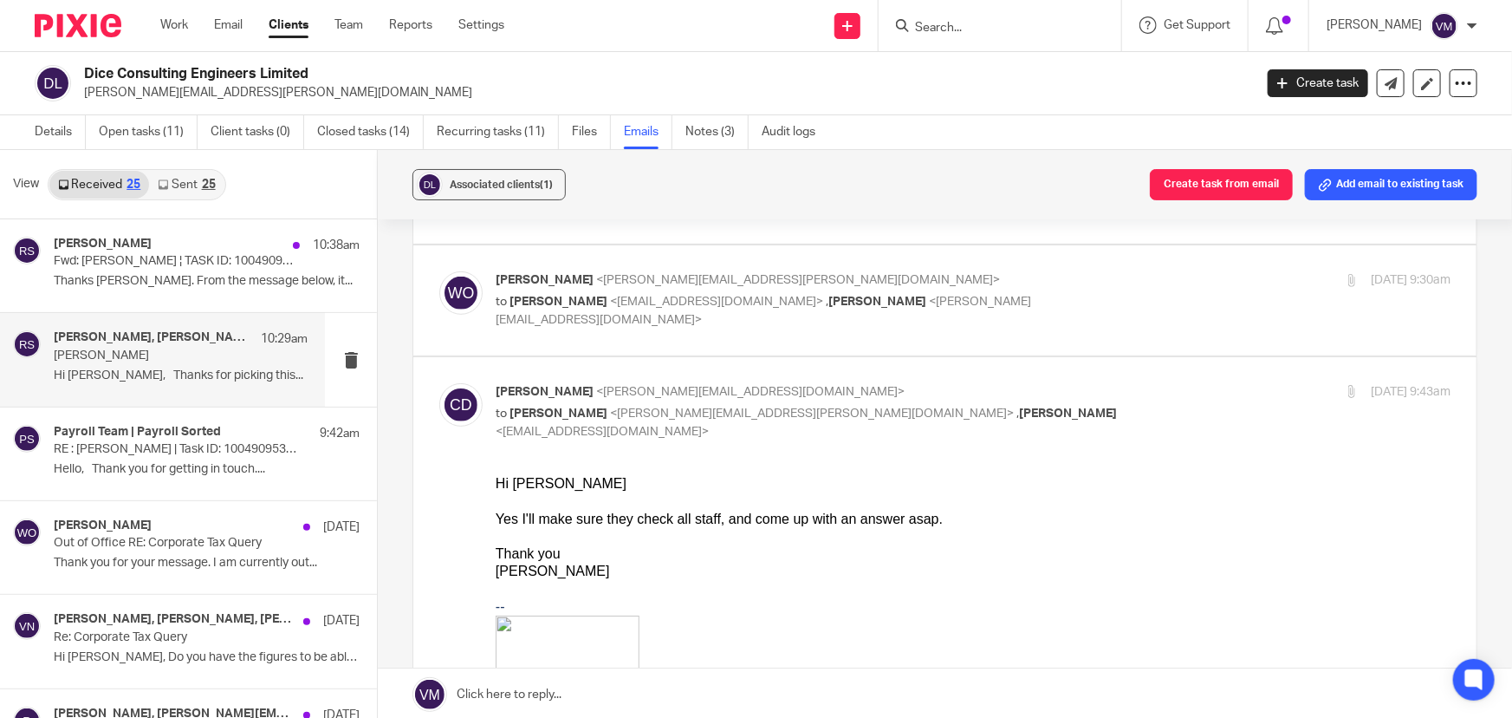
scroll to position [315, 0]
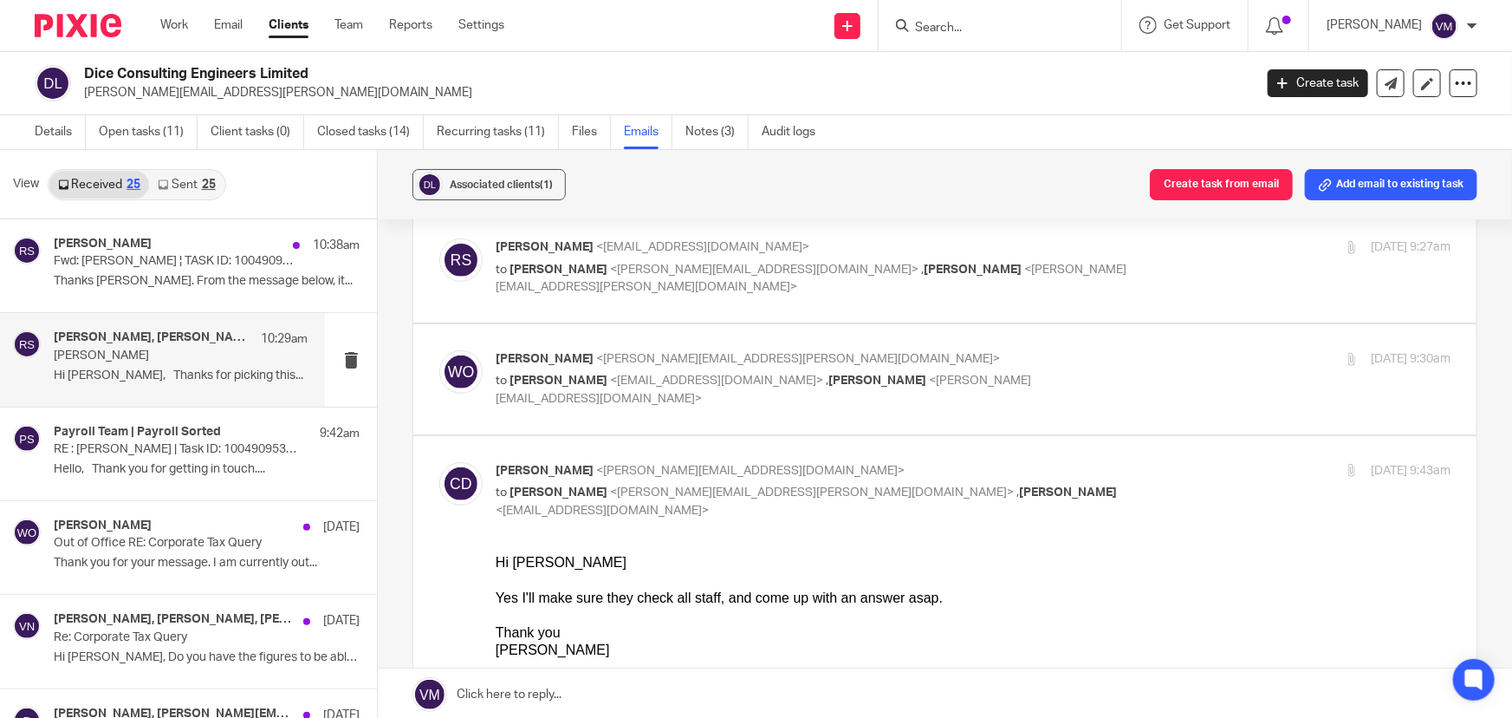
click at [439, 461] on input "checkbox" at bounding box center [439, 461] width 1 height 1
checkbox input "false"
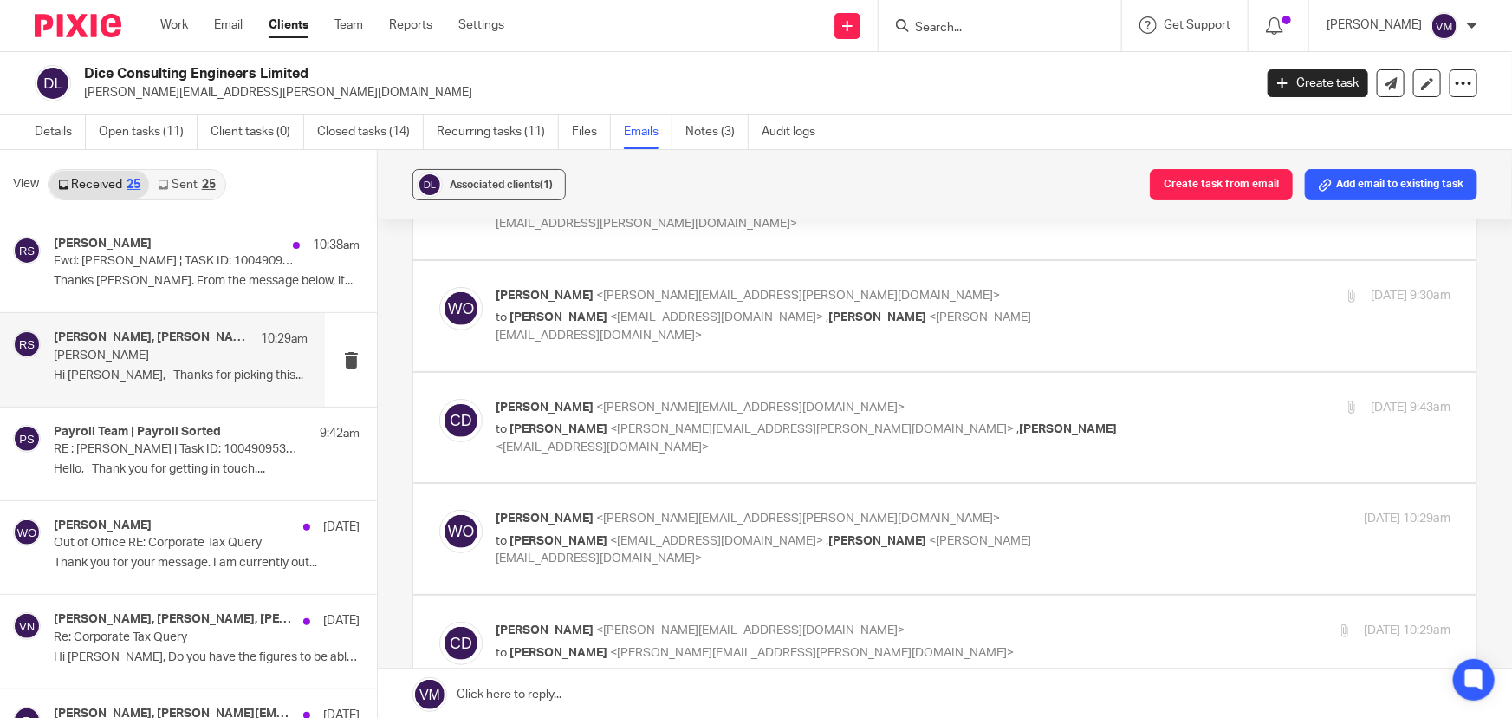
scroll to position [472, 0]
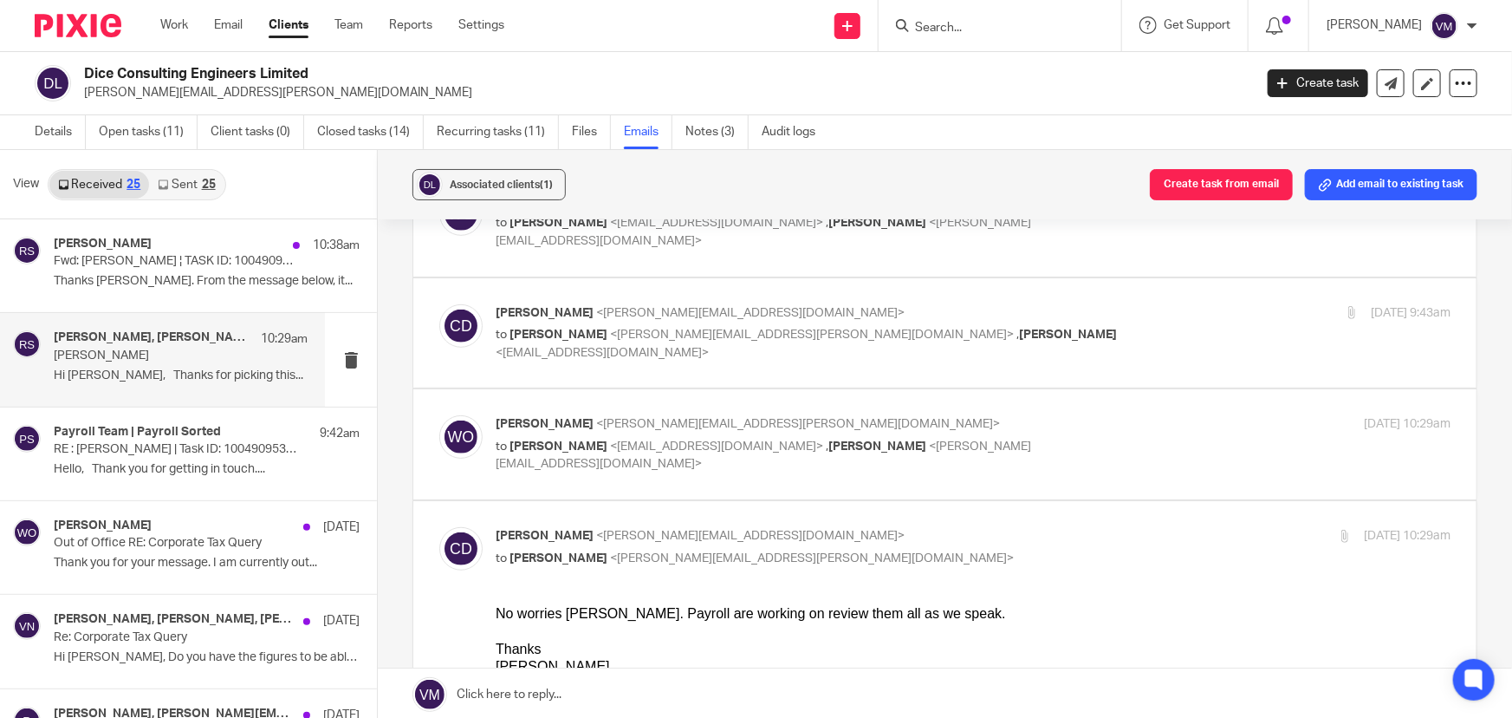
click at [1133, 415] on div "15 Sep 2025 10:29am" at bounding box center [1292, 424] width 318 height 18
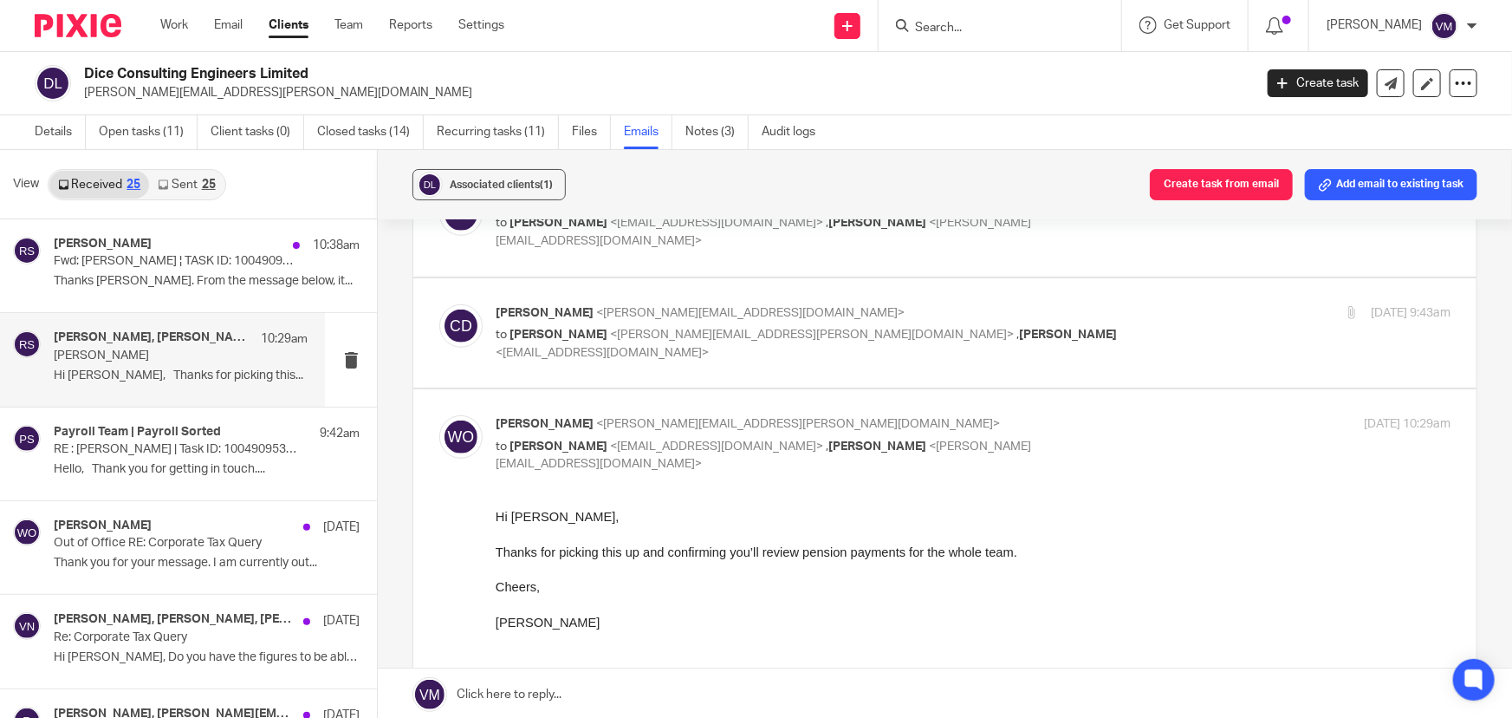
scroll to position [0, 0]
click at [1133, 415] on div "15 Sep 2025 10:29am" at bounding box center [1292, 424] width 318 height 18
checkbox input "false"
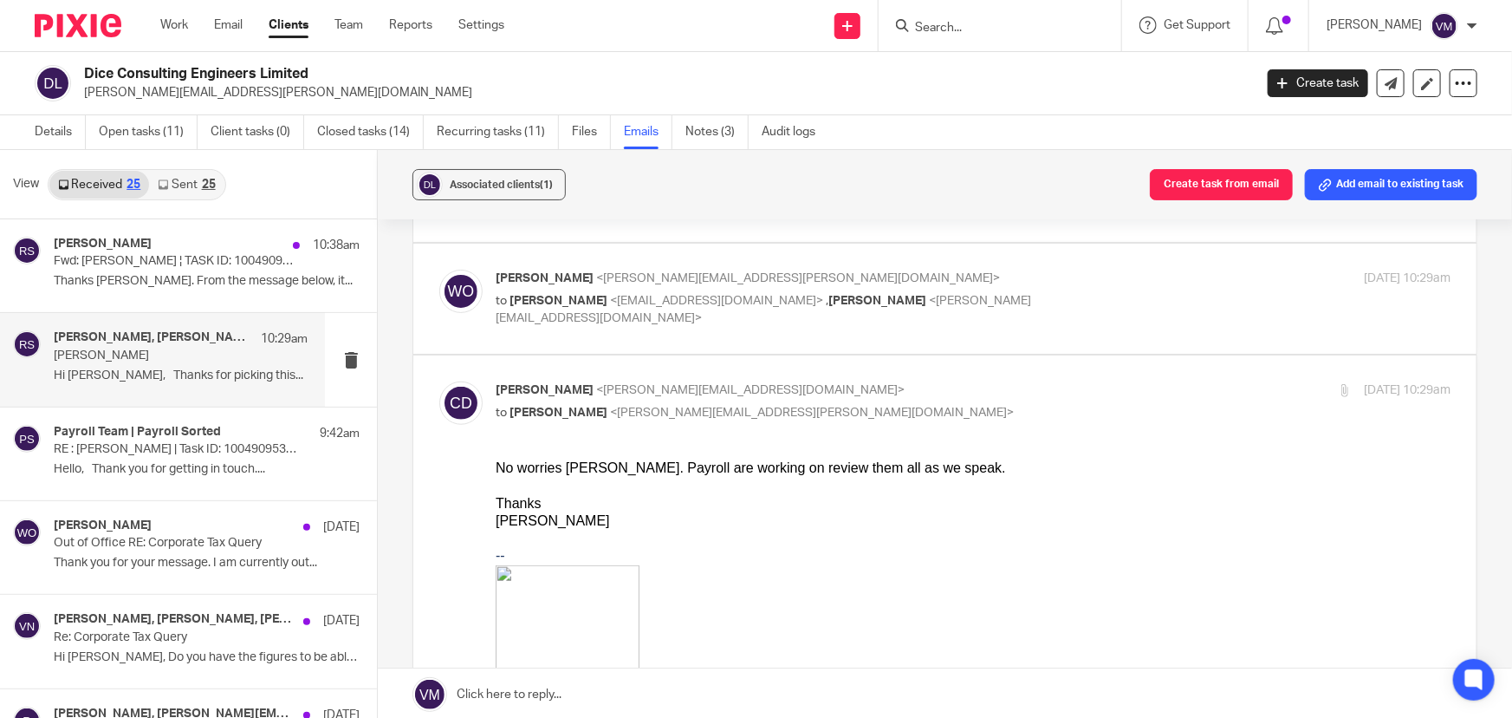
scroll to position [630, 0]
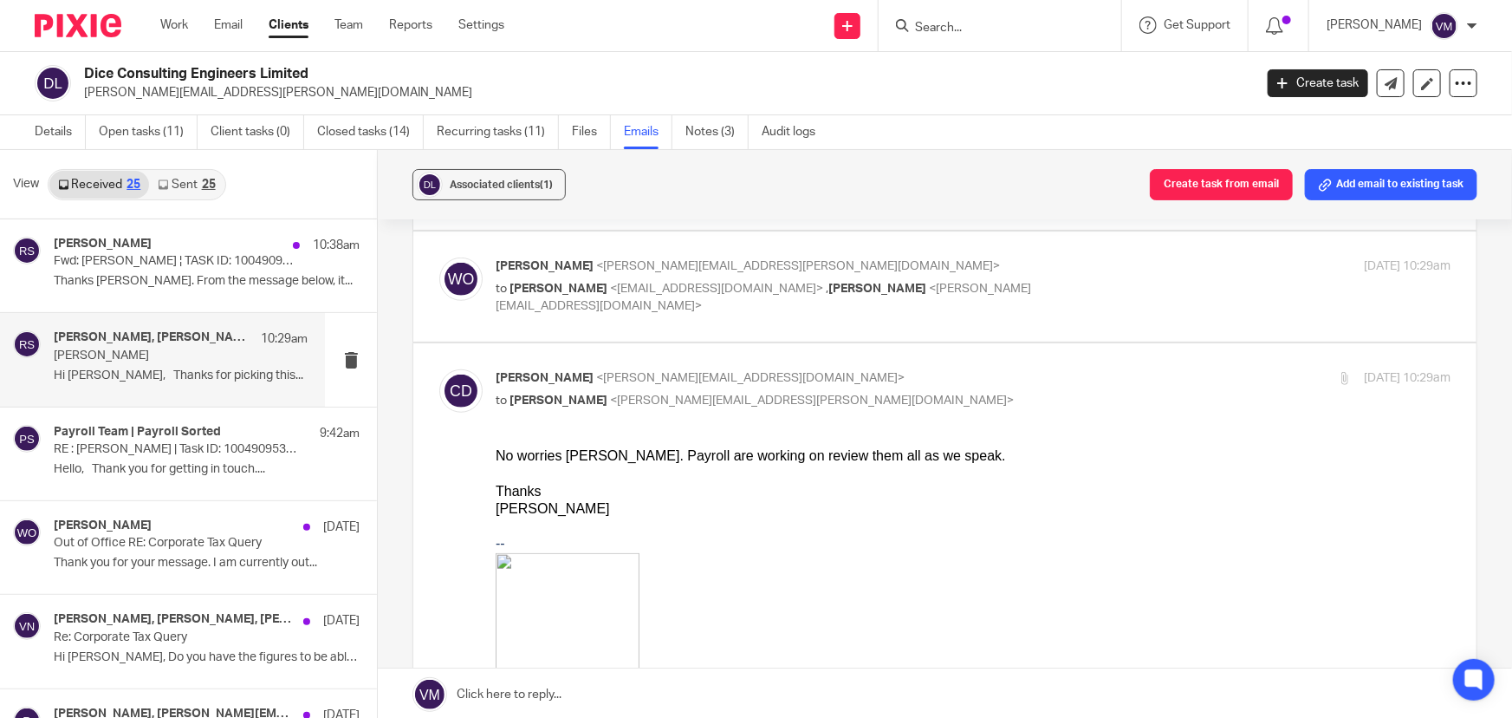
click at [1055, 369] on p "Chris Demetriou <chris@archimediaaccounts.co.uk>" at bounding box center [814, 378] width 637 height 18
checkbox input "false"
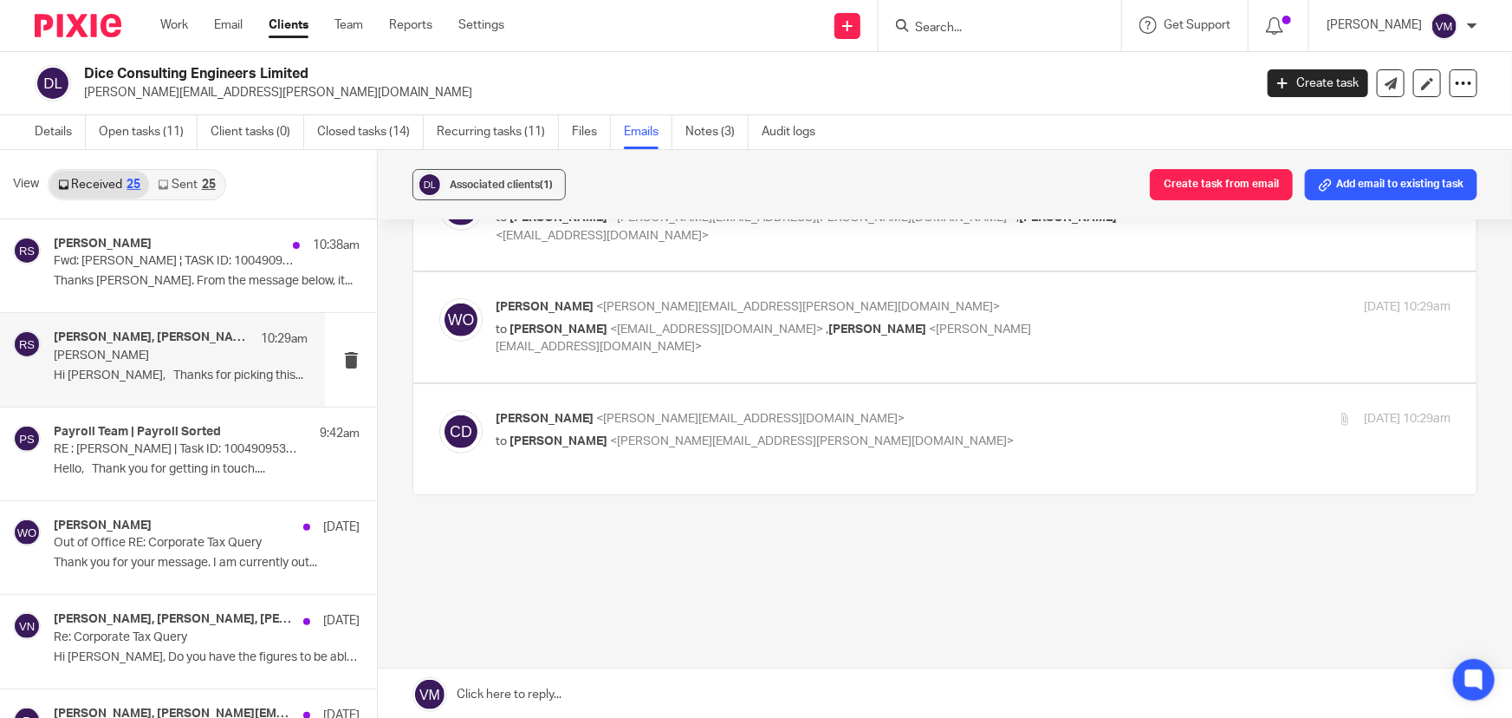
scroll to position [555, 0]
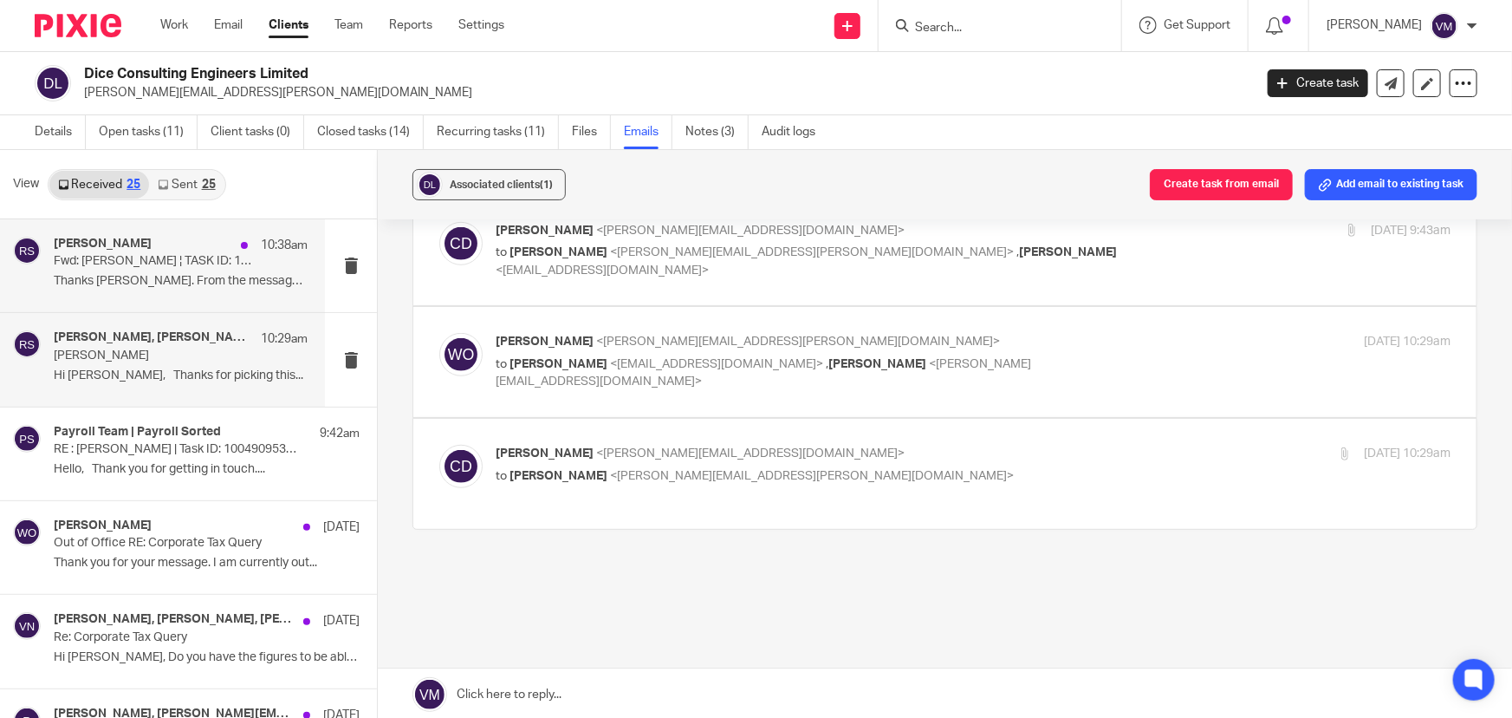
click at [127, 270] on div "Raj Somal 10:38am Fwd: Jon Svikis ¦ TASK ID: 10049095318 Thanks Lydnsey. From t…" at bounding box center [181, 266] width 254 height 58
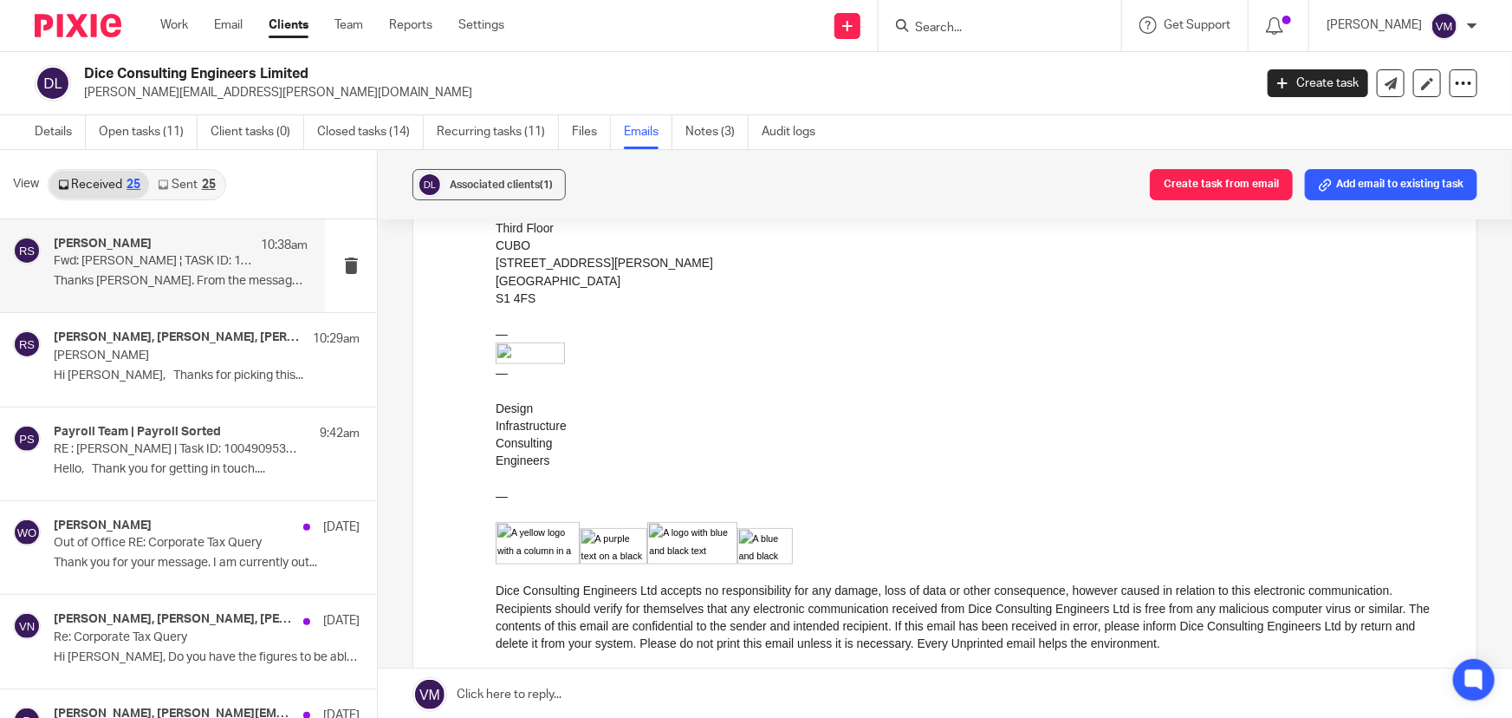
scroll to position [867, 0]
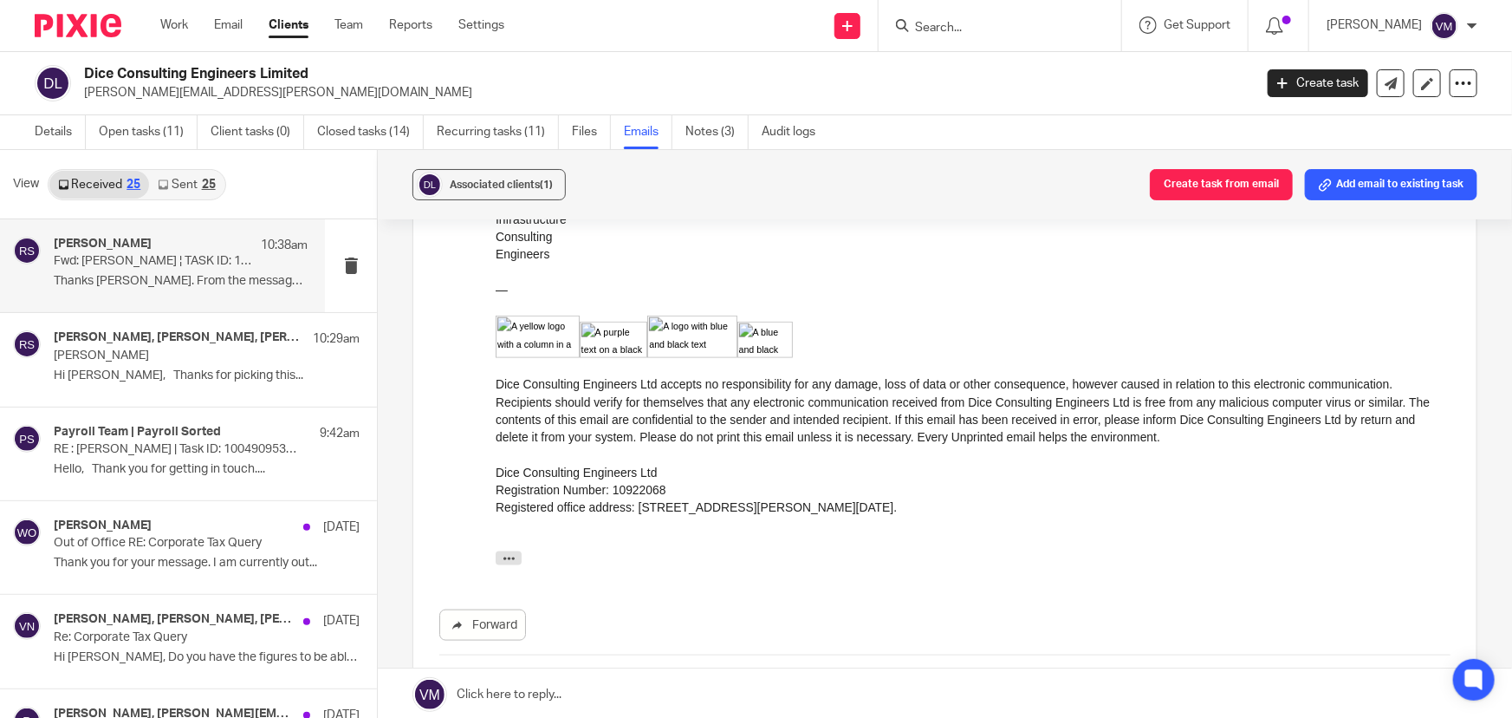
click at [199, 185] on link "Sent 25" at bounding box center [186, 185] width 75 height 28
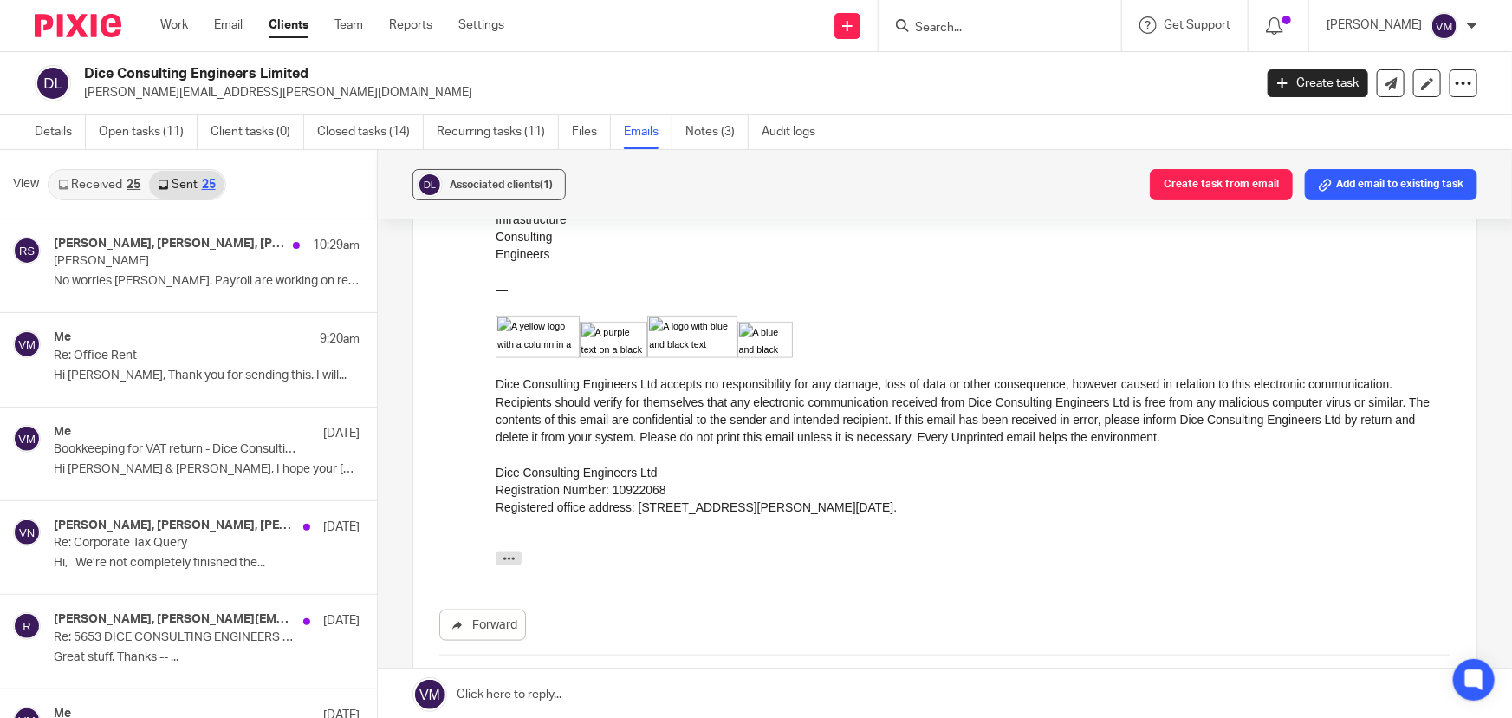
scroll to position [2, 0]
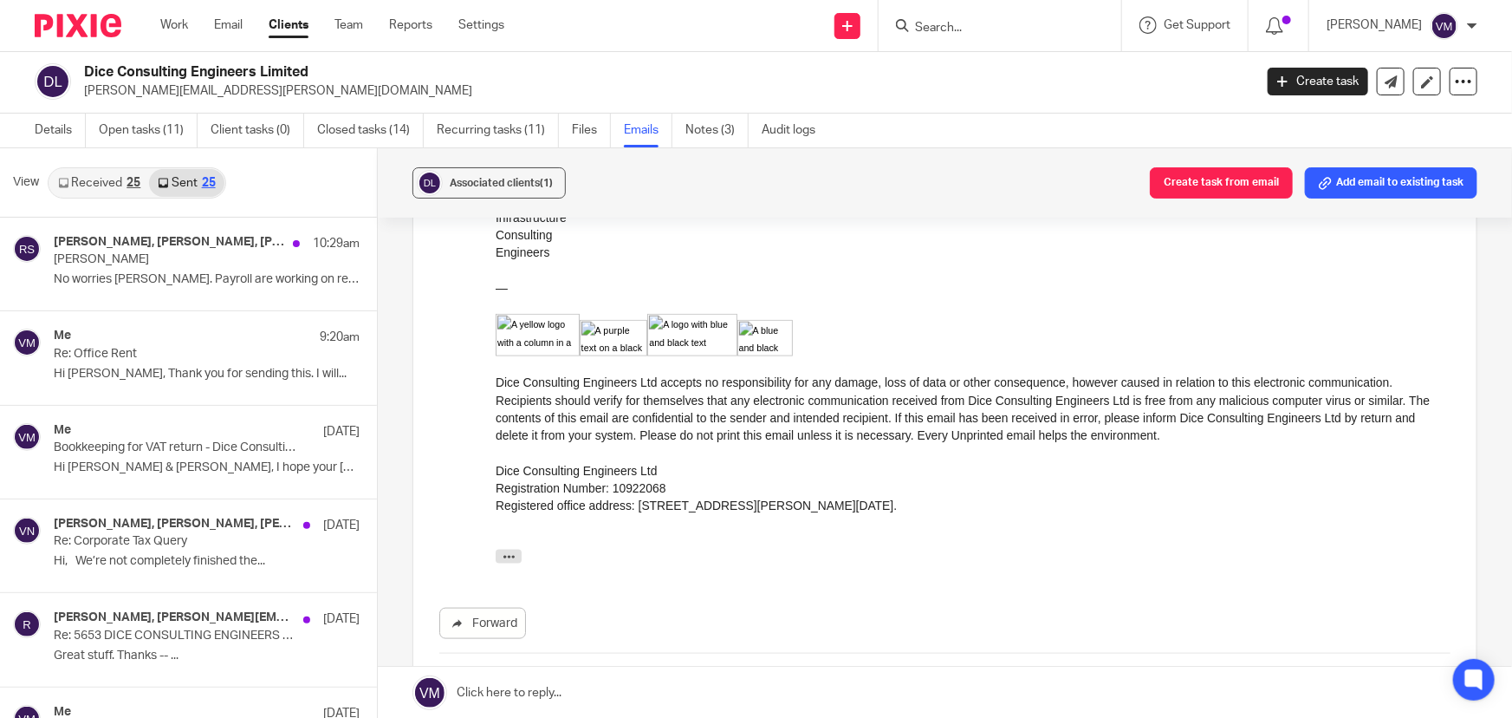
click at [129, 177] on div "25" at bounding box center [134, 183] width 14 height 12
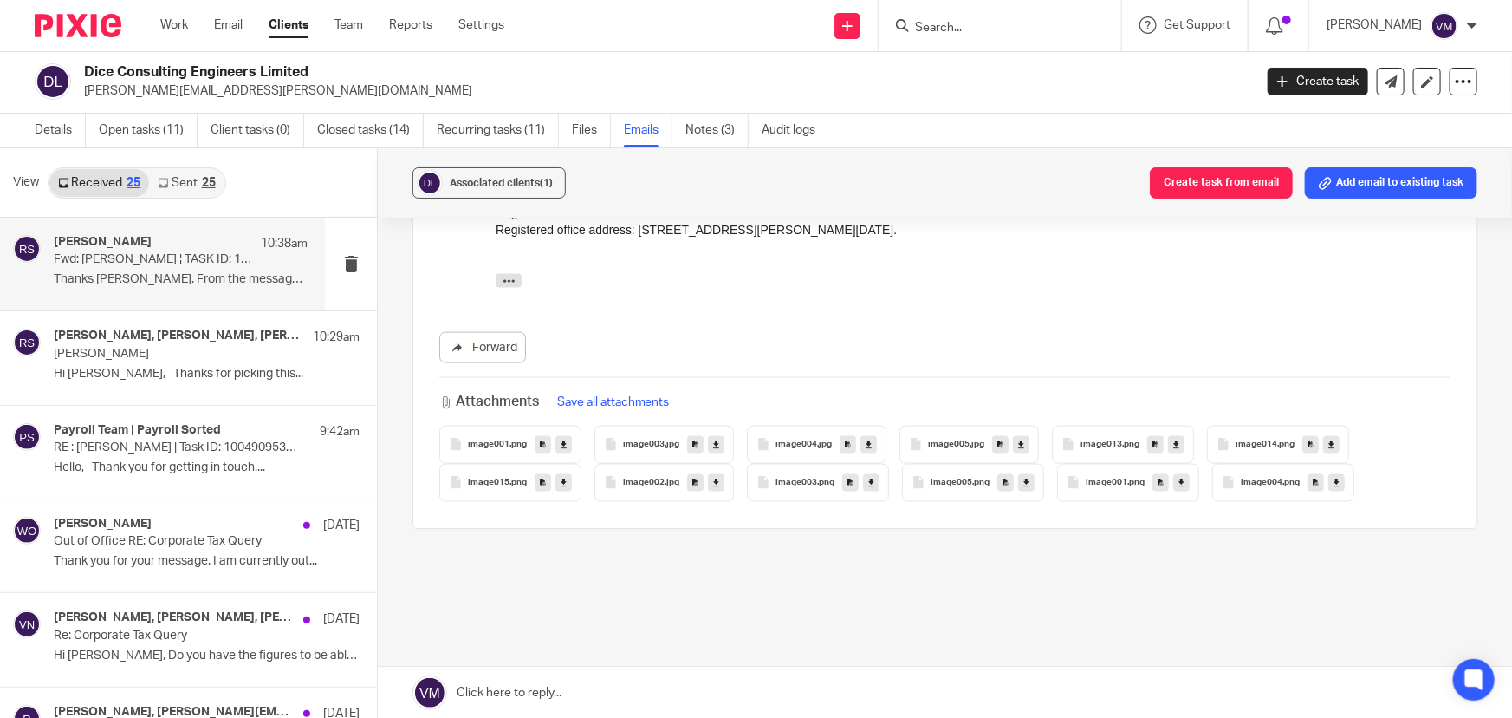
scroll to position [1160, 0]
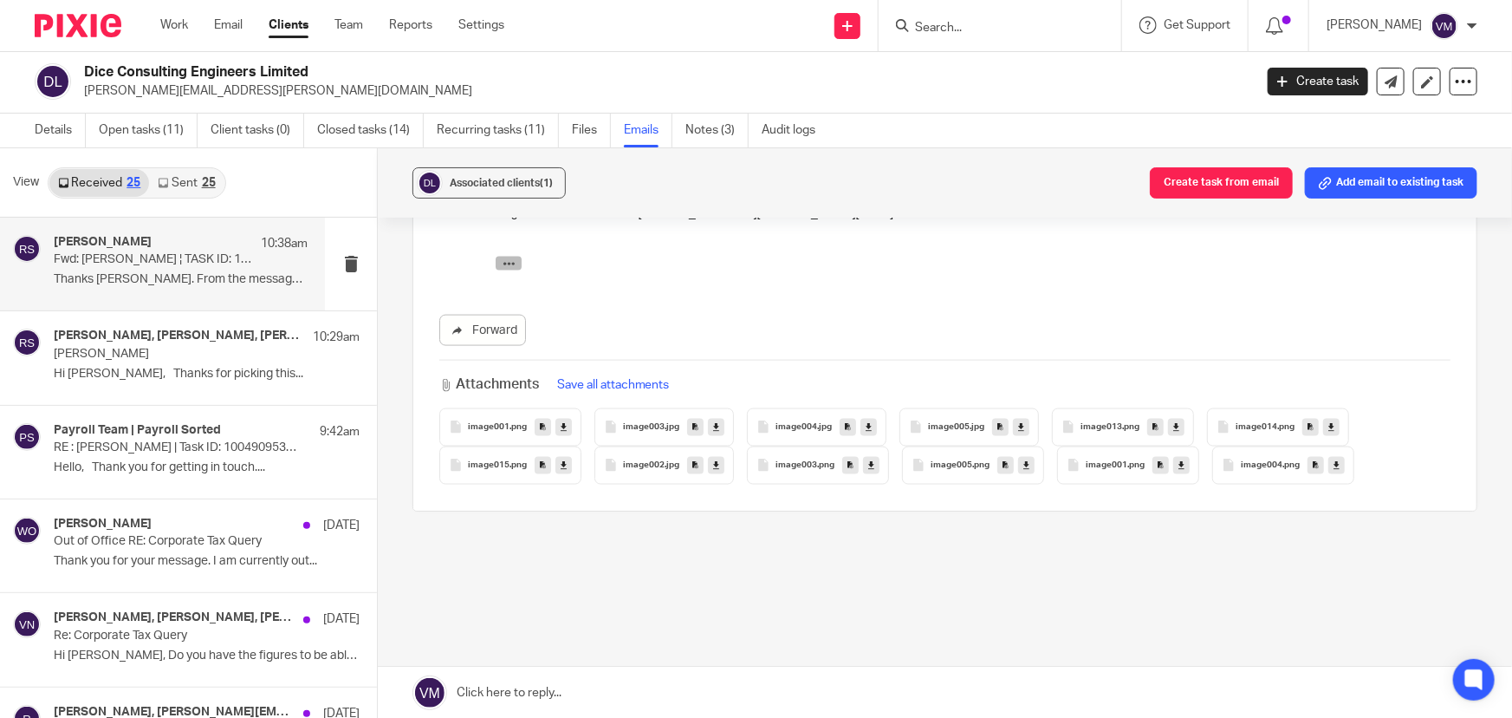
click at [510, 269] on icon "button" at bounding box center [509, 264] width 13 height 13
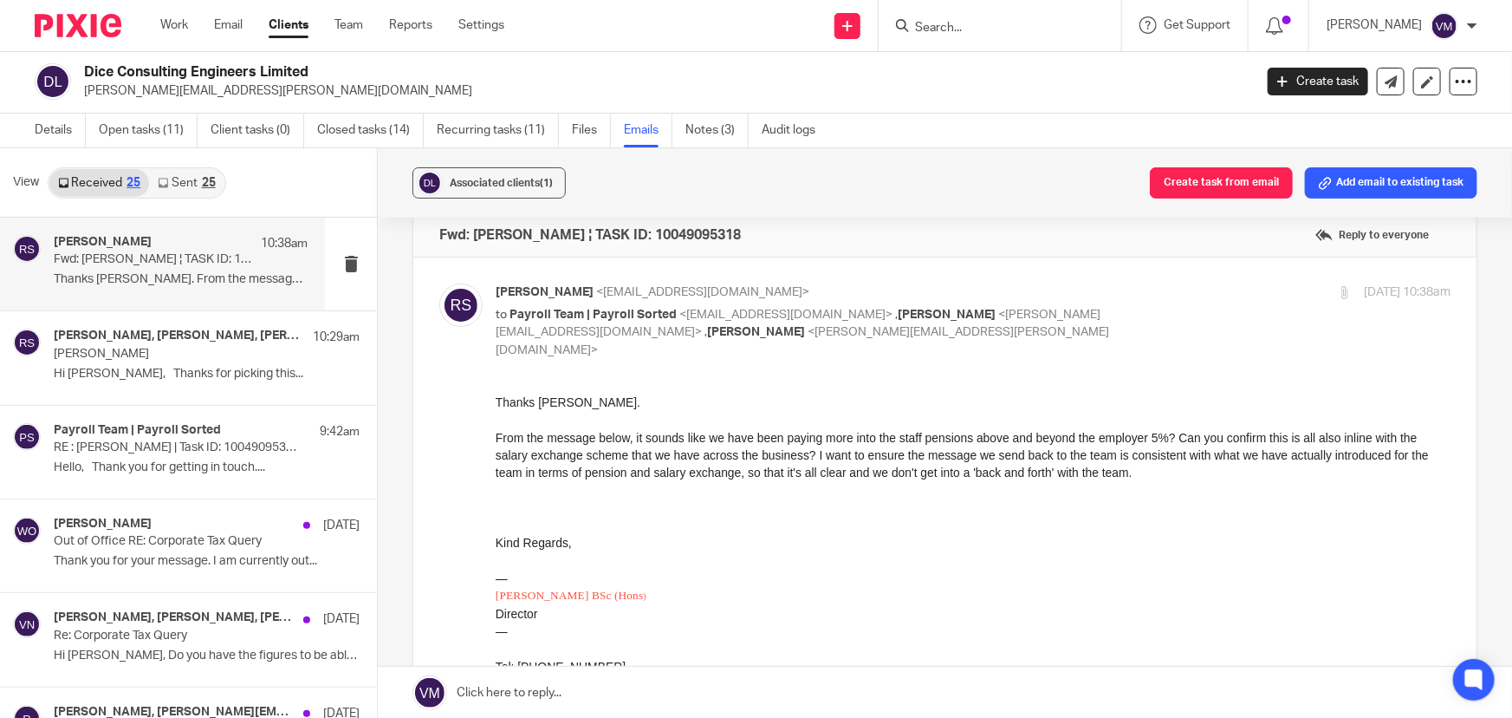
scroll to position [0, 0]
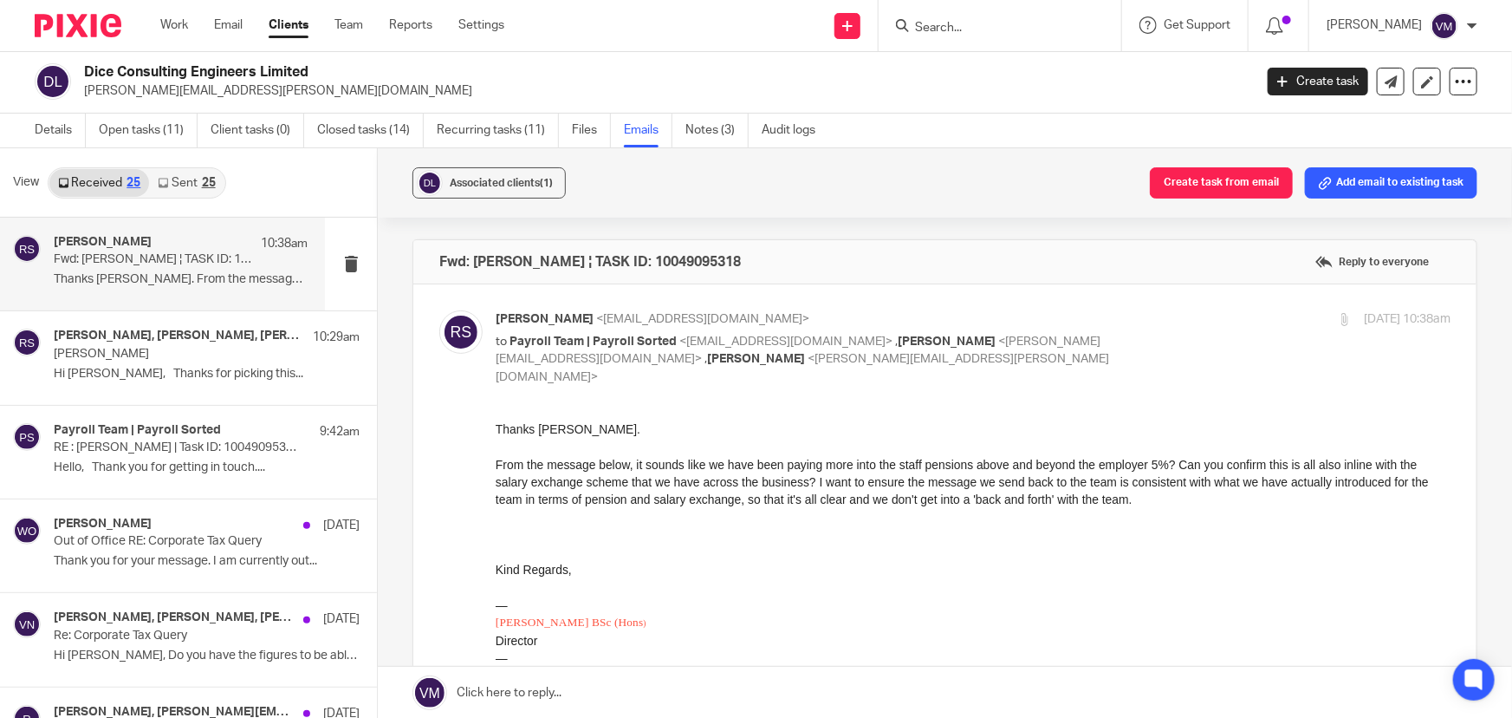
click at [180, 182] on link "Sent 25" at bounding box center [186, 183] width 75 height 28
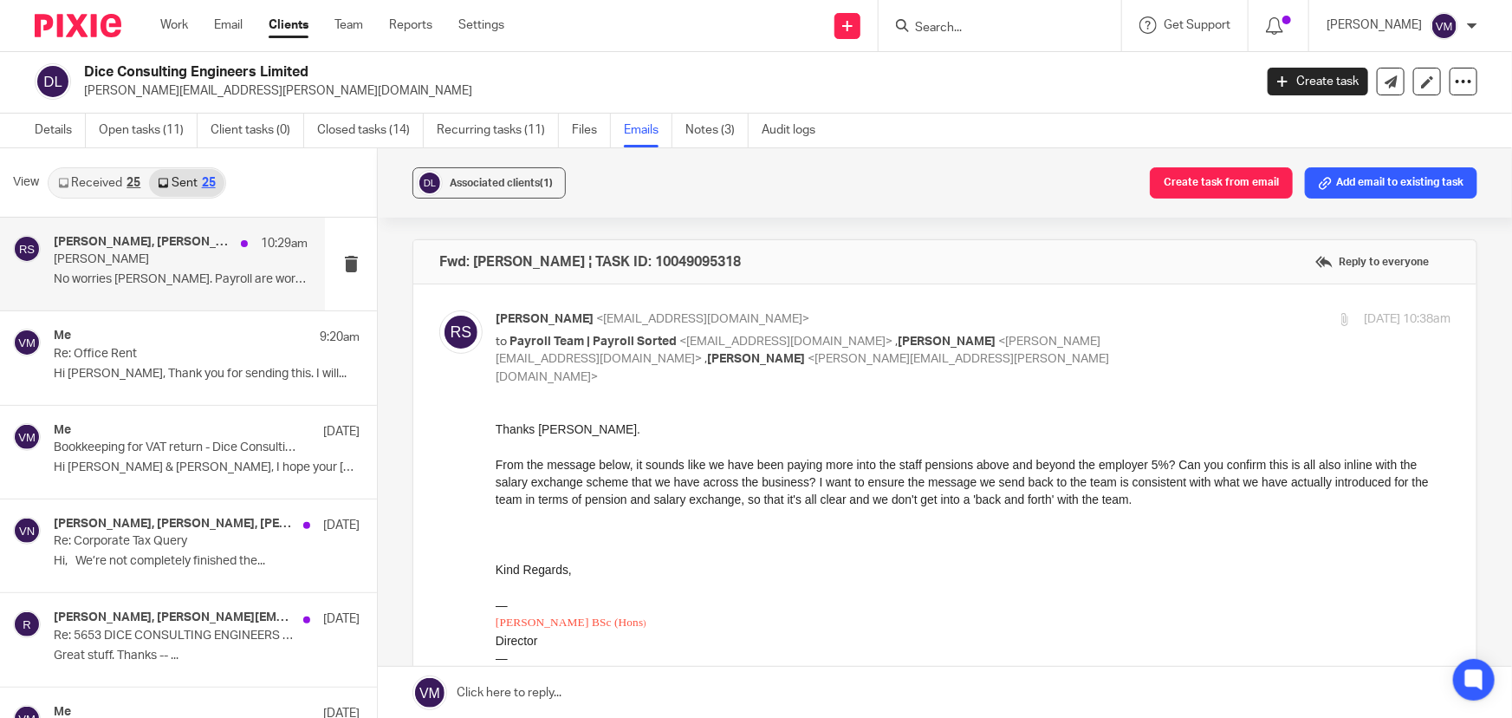
click at [136, 260] on p "Jon Svikis" at bounding box center [156, 259] width 204 height 15
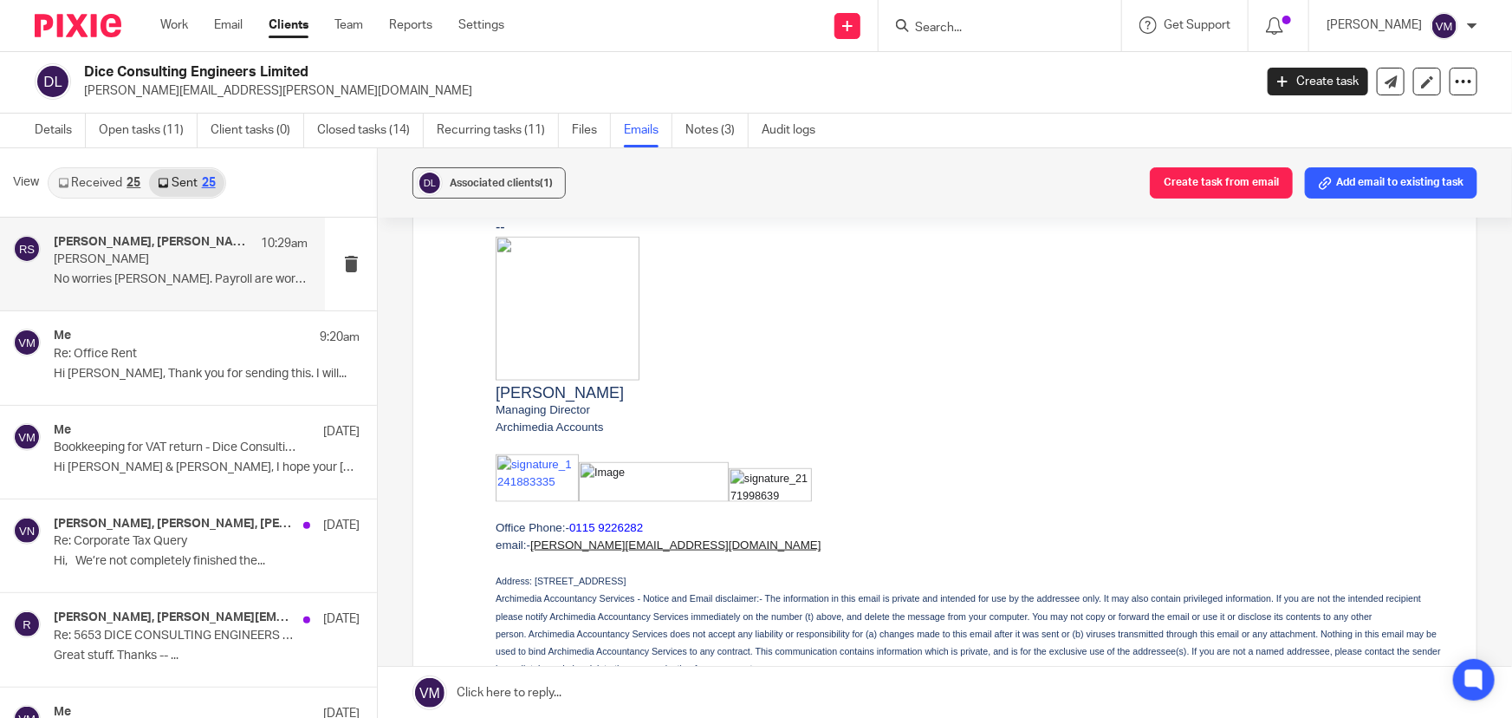
scroll to position [551, 0]
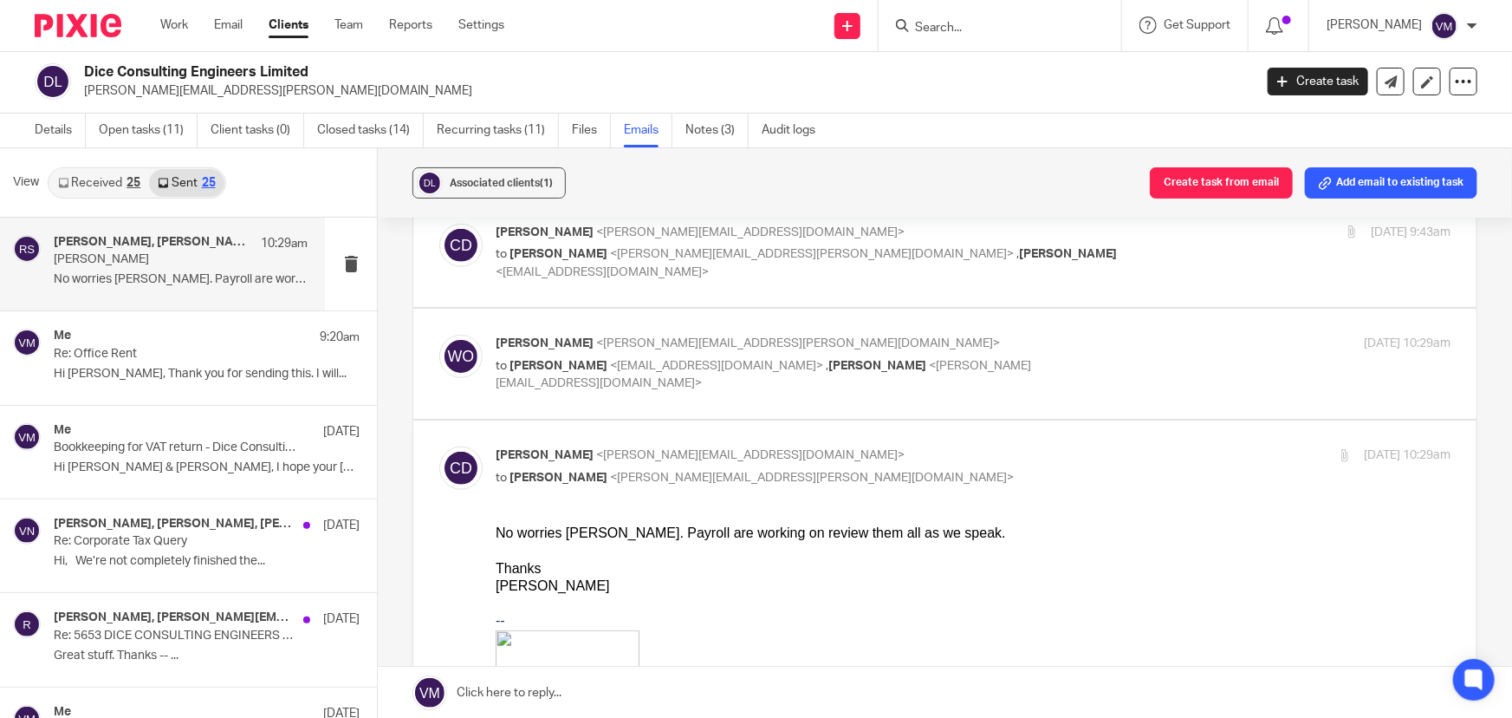
click at [1149, 338] on div "Wayne Oakes <wayne.oakes@diceconsult.co.uk> to Raj Somal <raj.somal@diceconsult…" at bounding box center [973, 364] width 955 height 58
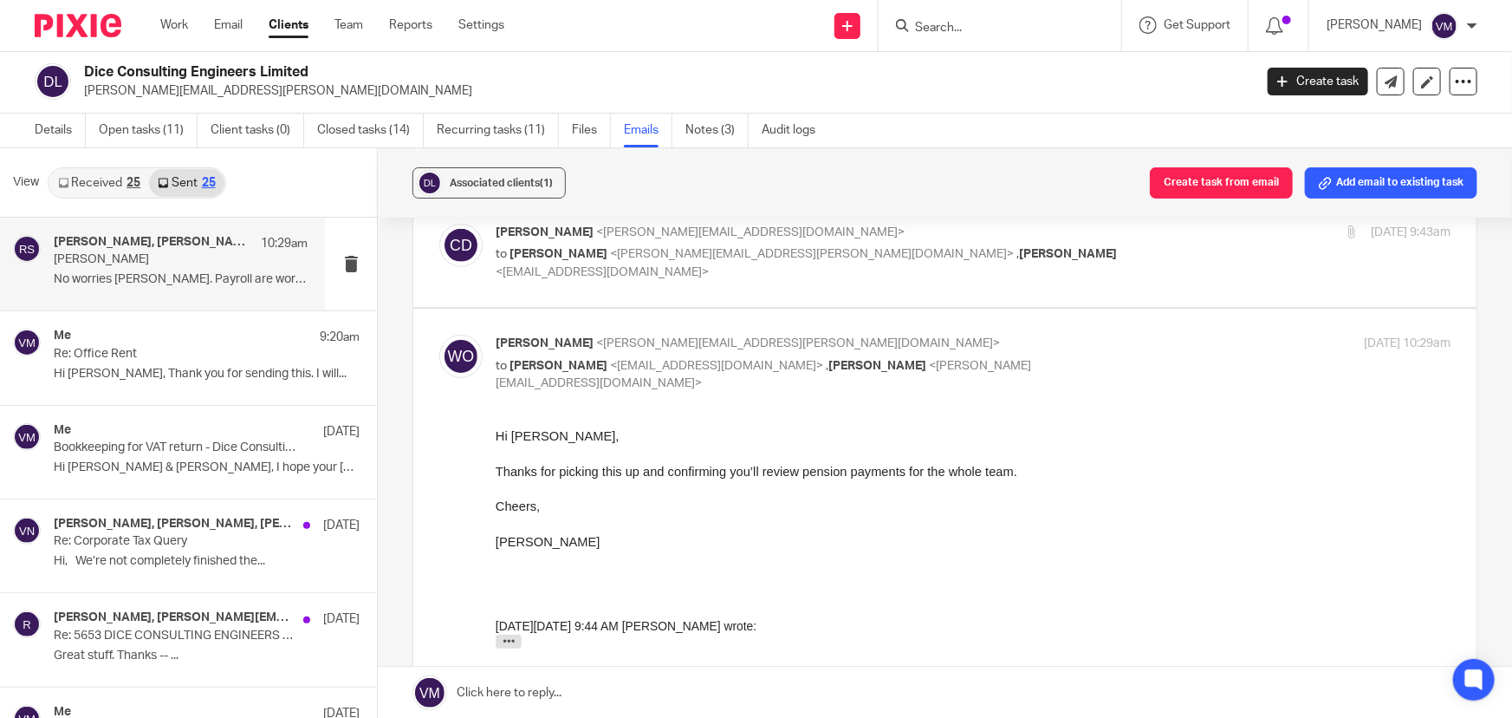
scroll to position [0, 0]
click at [1149, 337] on div "Wayne Oakes <wayne.oakes@diceconsult.co.uk> to Raj Somal <raj.somal@diceconsult…" at bounding box center [973, 364] width 955 height 58
checkbox input "false"
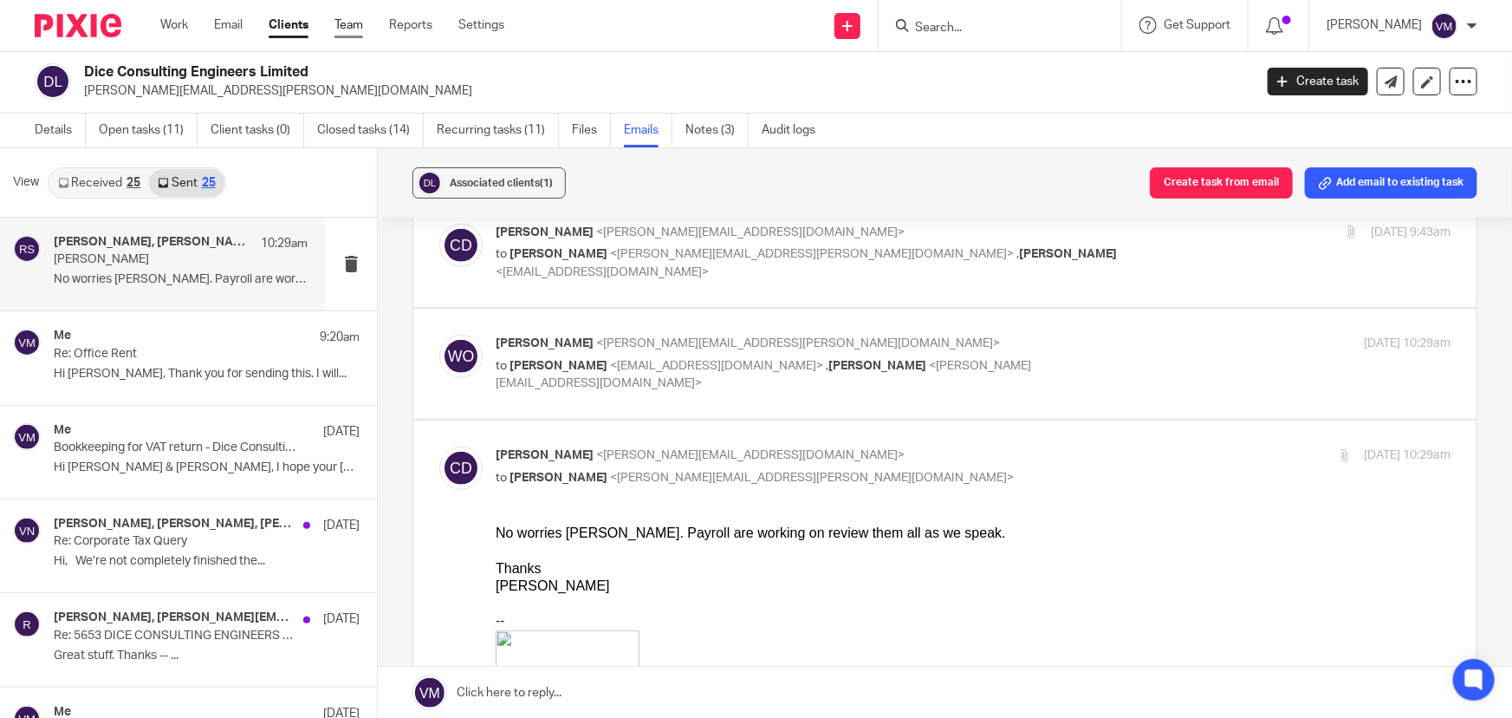
click at [351, 21] on link "Team" at bounding box center [349, 24] width 29 height 17
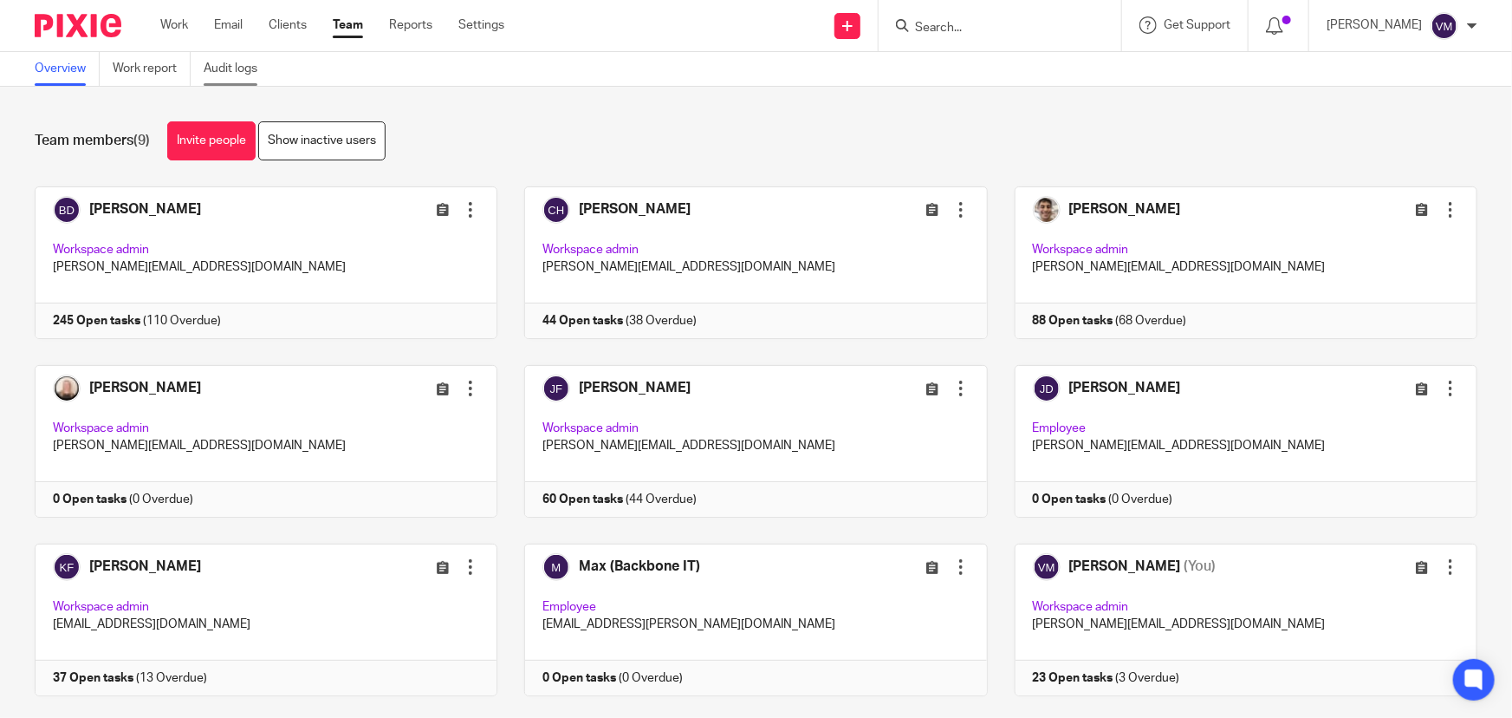
click at [249, 74] on link "Audit logs" at bounding box center [237, 69] width 67 height 34
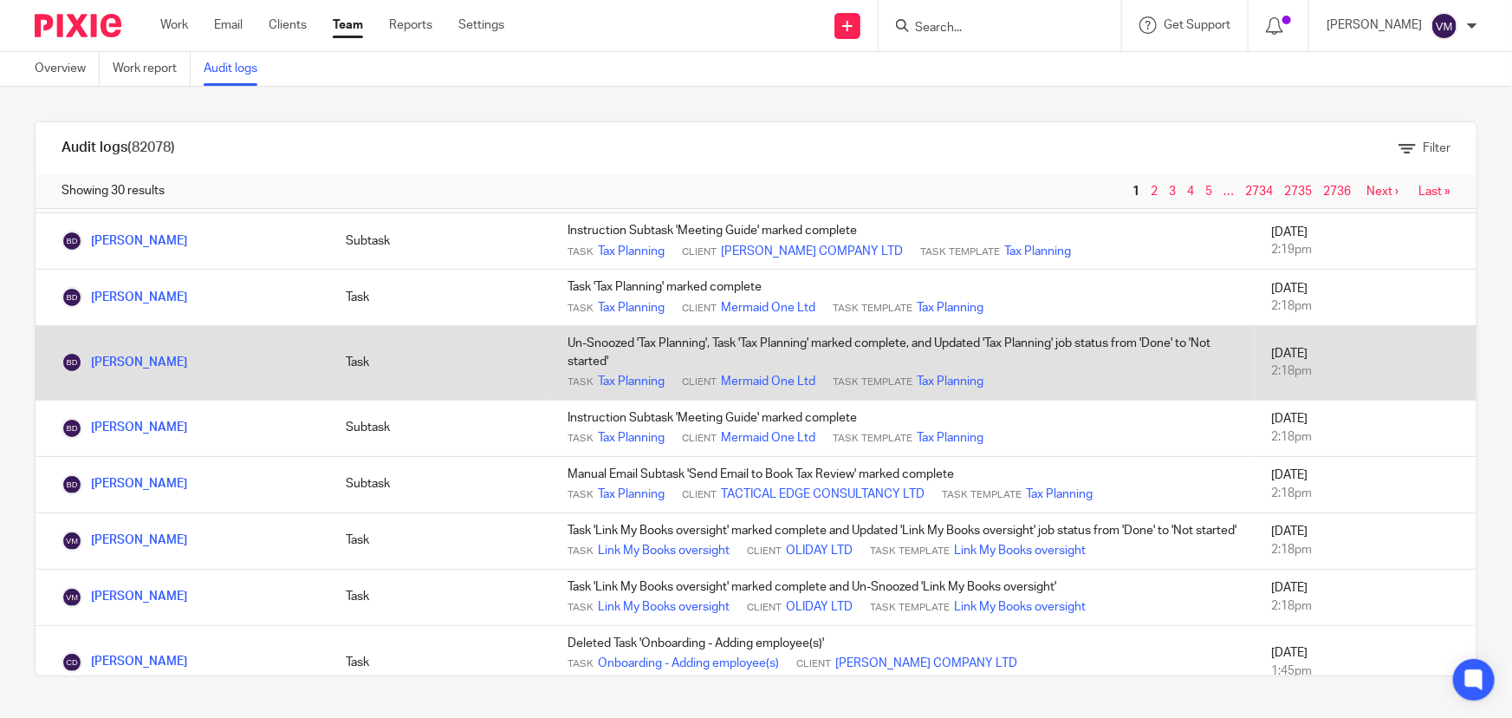
scroll to position [157, 0]
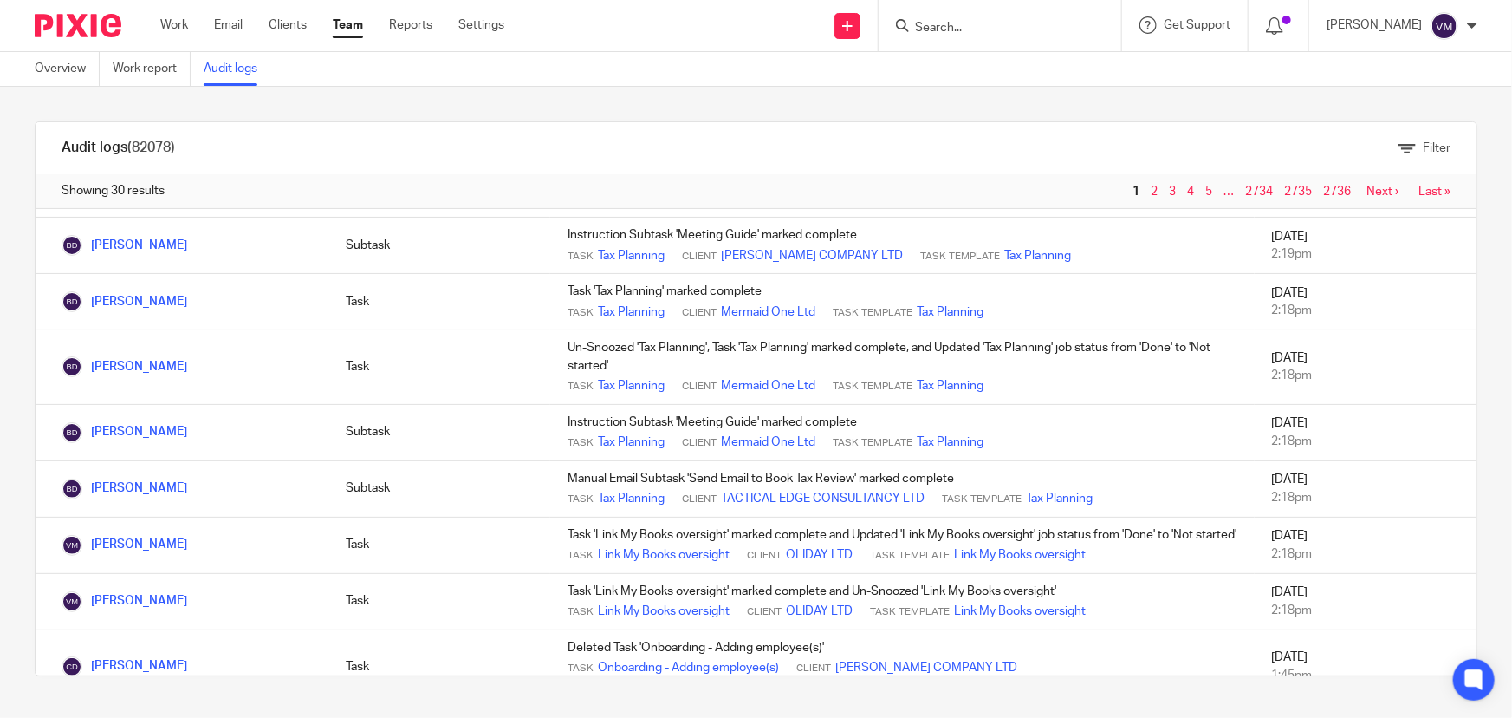
click at [356, 30] on link "Team" at bounding box center [348, 24] width 30 height 17
